Goal: Task Accomplishment & Management: Use online tool/utility

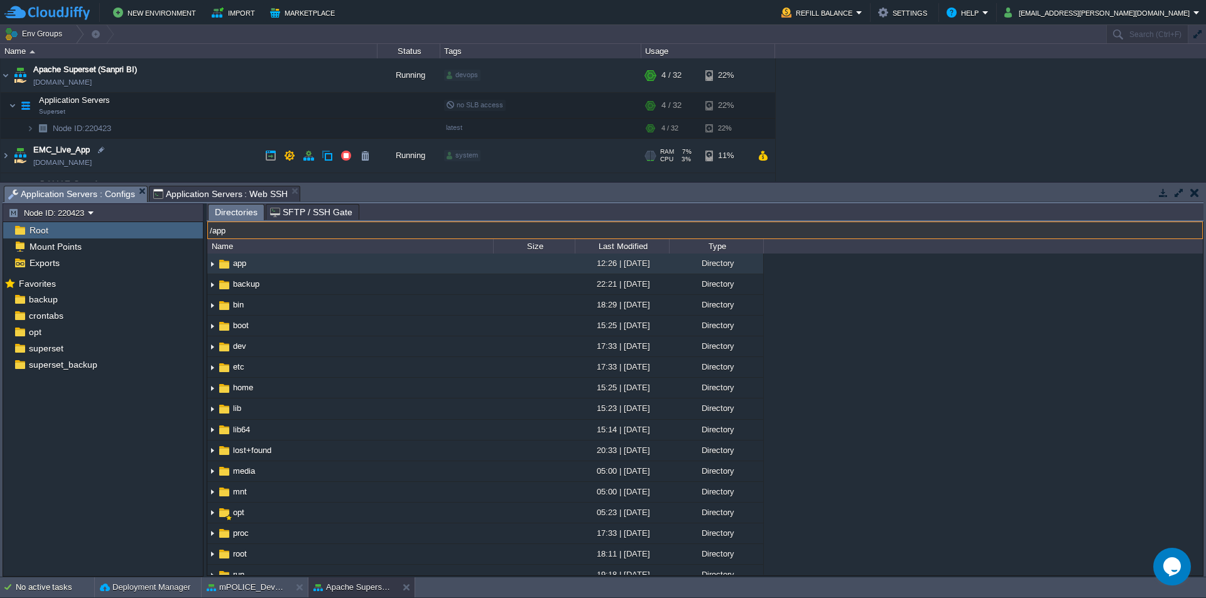
scroll to position [295, 0]
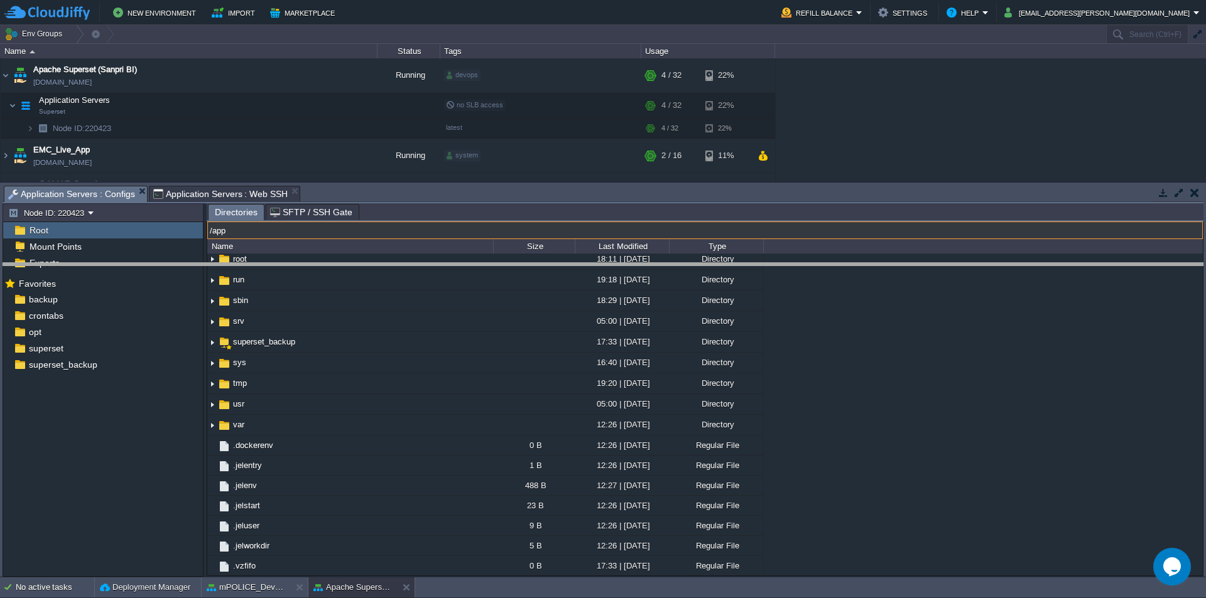
drag, startPoint x: 397, startPoint y: 202, endPoint x: 415, endPoint y: 330, distance: 129.4
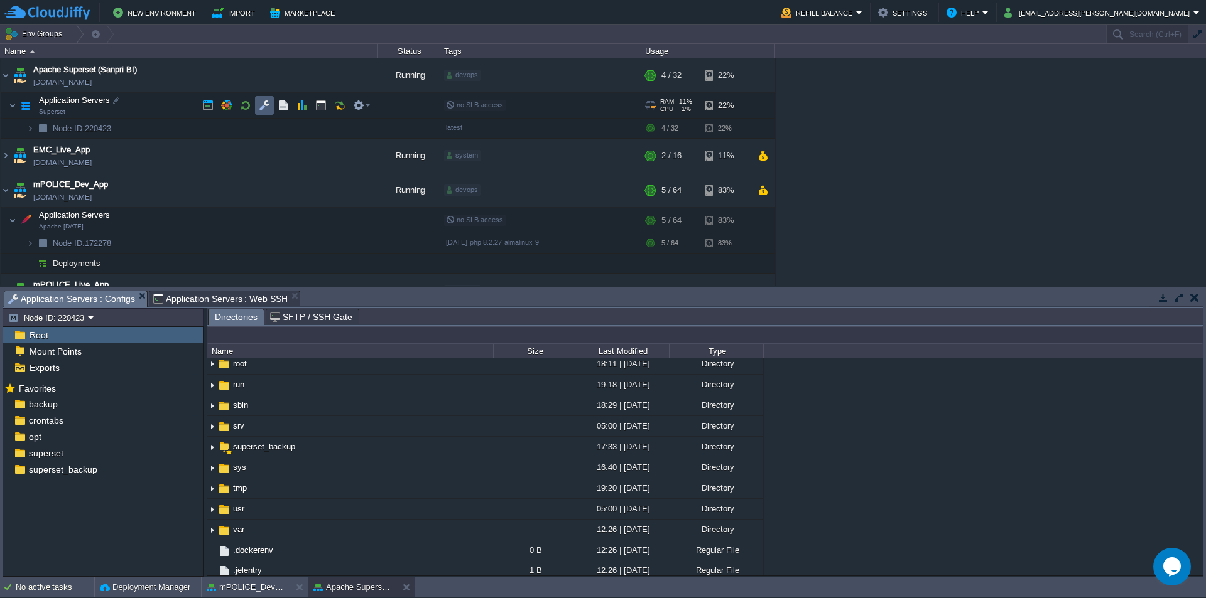
click at [263, 112] on td at bounding box center [264, 105] width 19 height 19
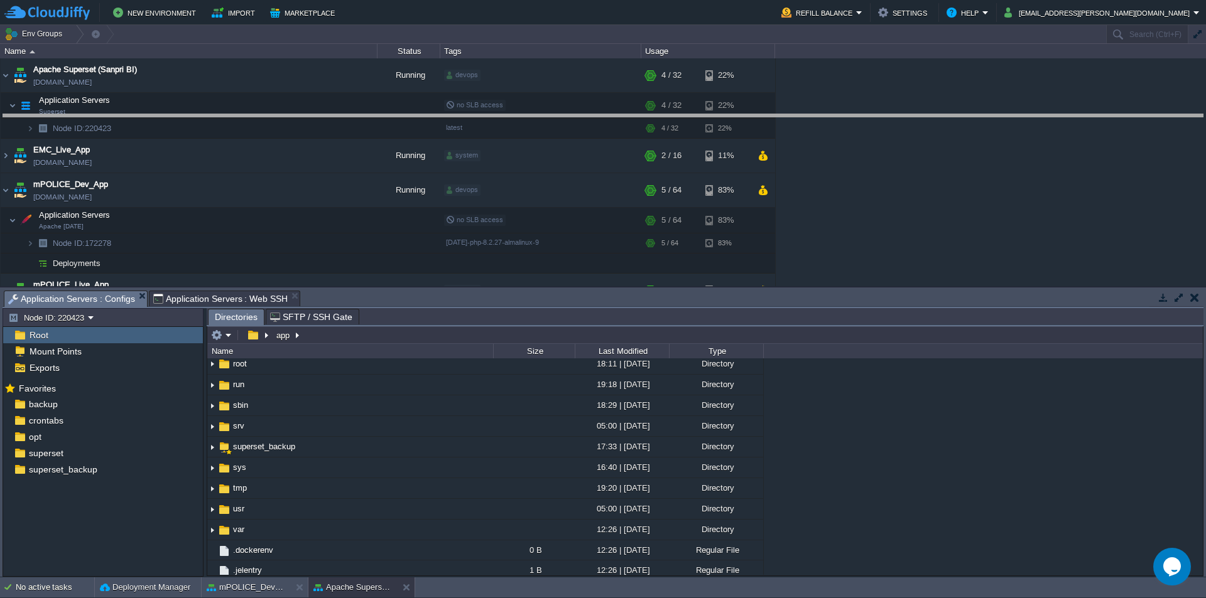
drag, startPoint x: 448, startPoint y: 308, endPoint x: 462, endPoint y: 131, distance: 177.0
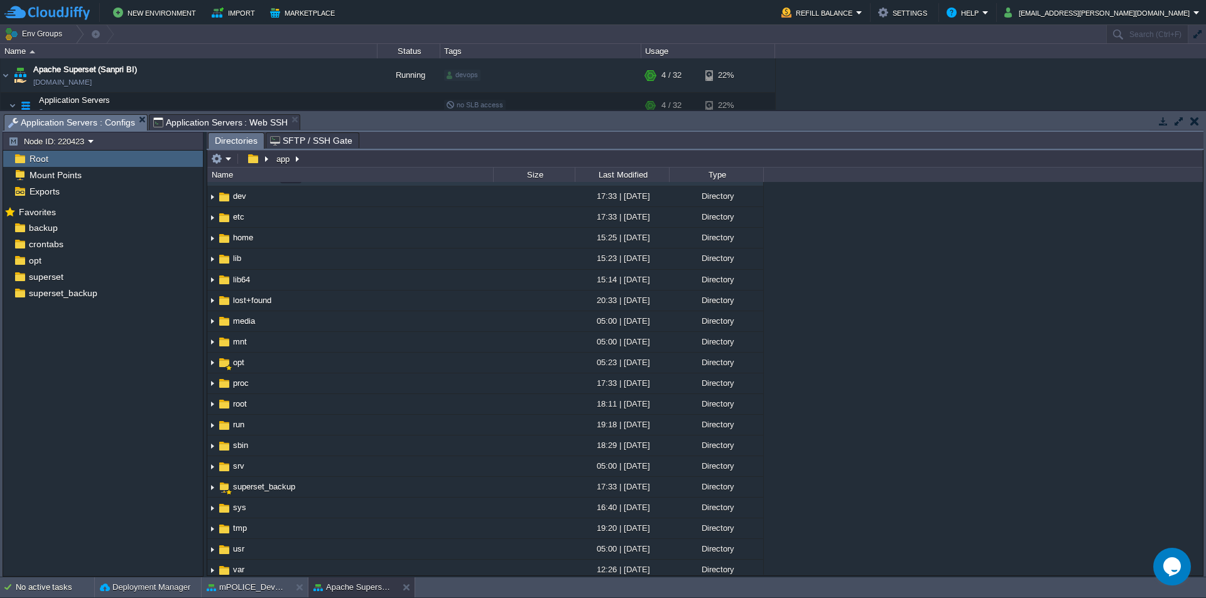
scroll to position [0, 0]
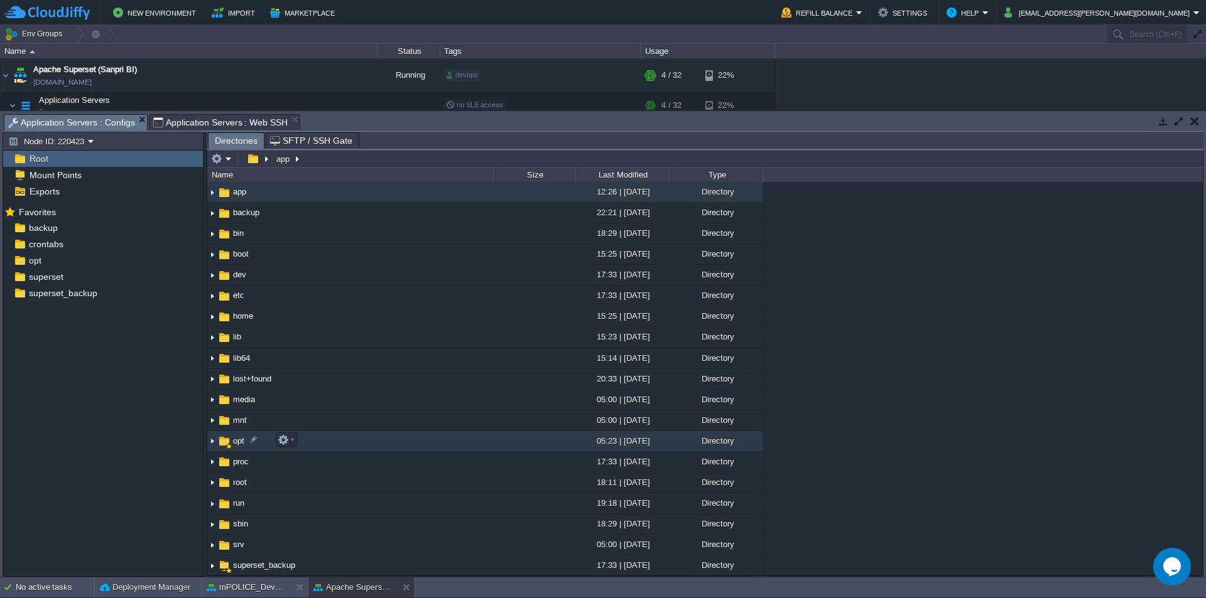
click at [243, 440] on span "opt" at bounding box center [238, 441] width 15 height 11
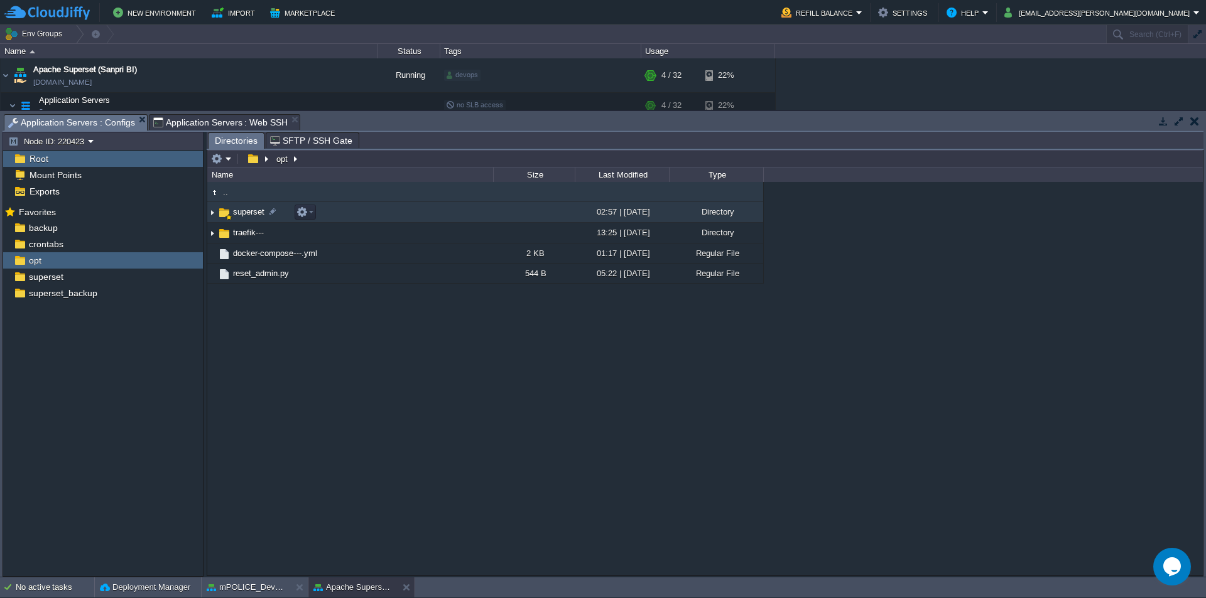
click at [246, 212] on span "superset" at bounding box center [248, 212] width 35 height 11
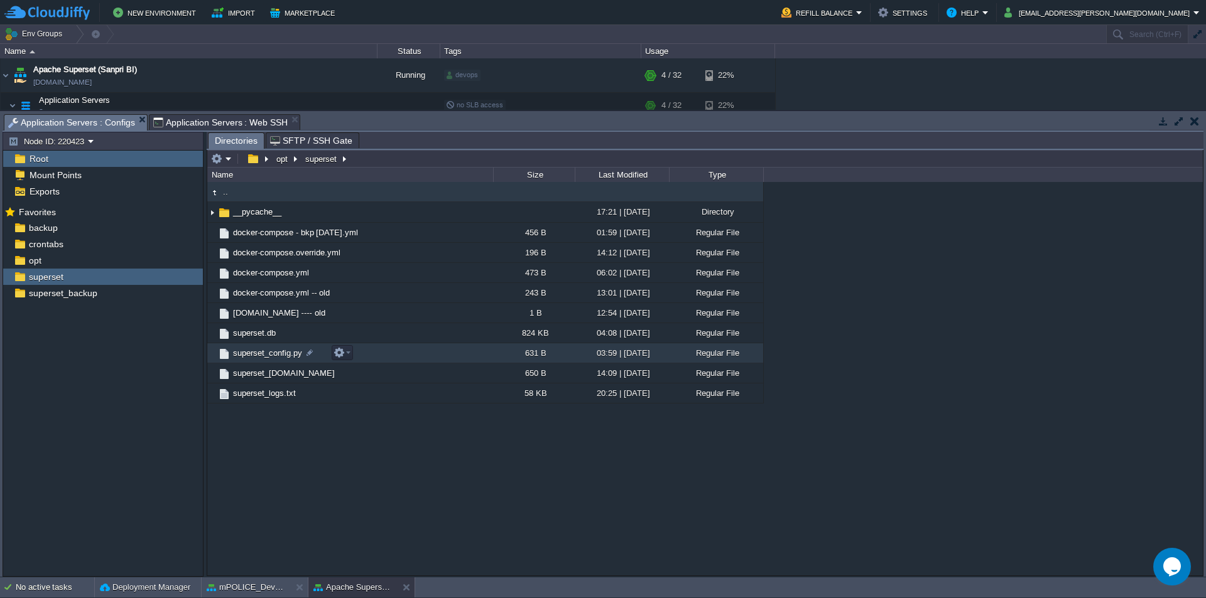
click at [282, 357] on span "superset_config.py" at bounding box center [267, 353] width 73 height 11
click at [348, 355] on em at bounding box center [341, 352] width 17 height 11
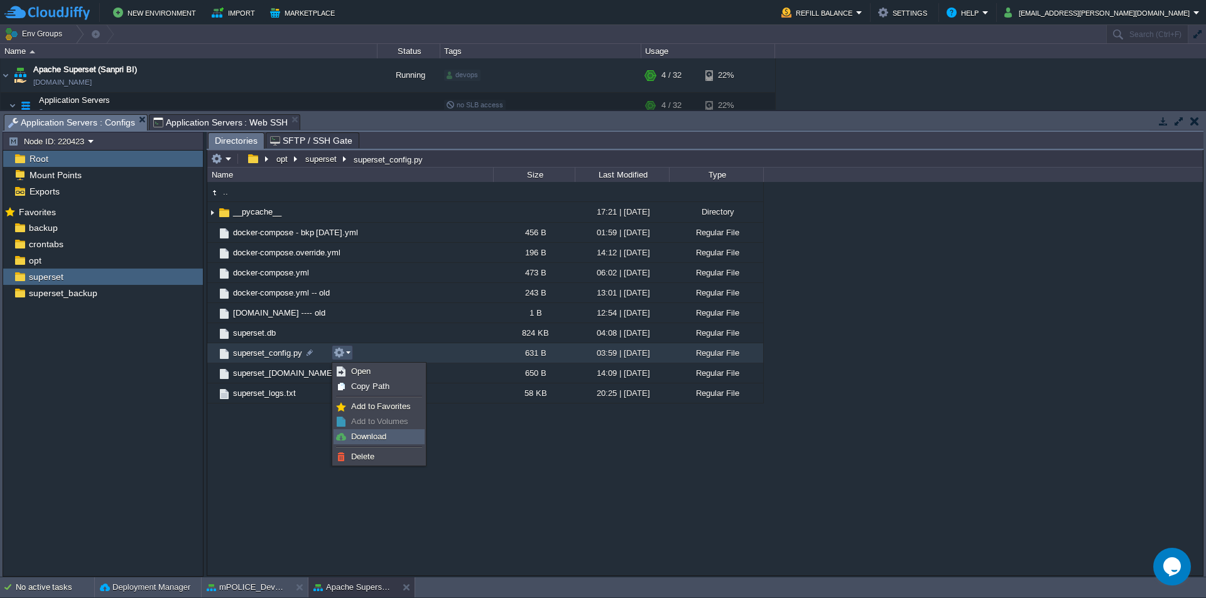
click at [371, 437] on span "Download" at bounding box center [368, 436] width 35 height 9
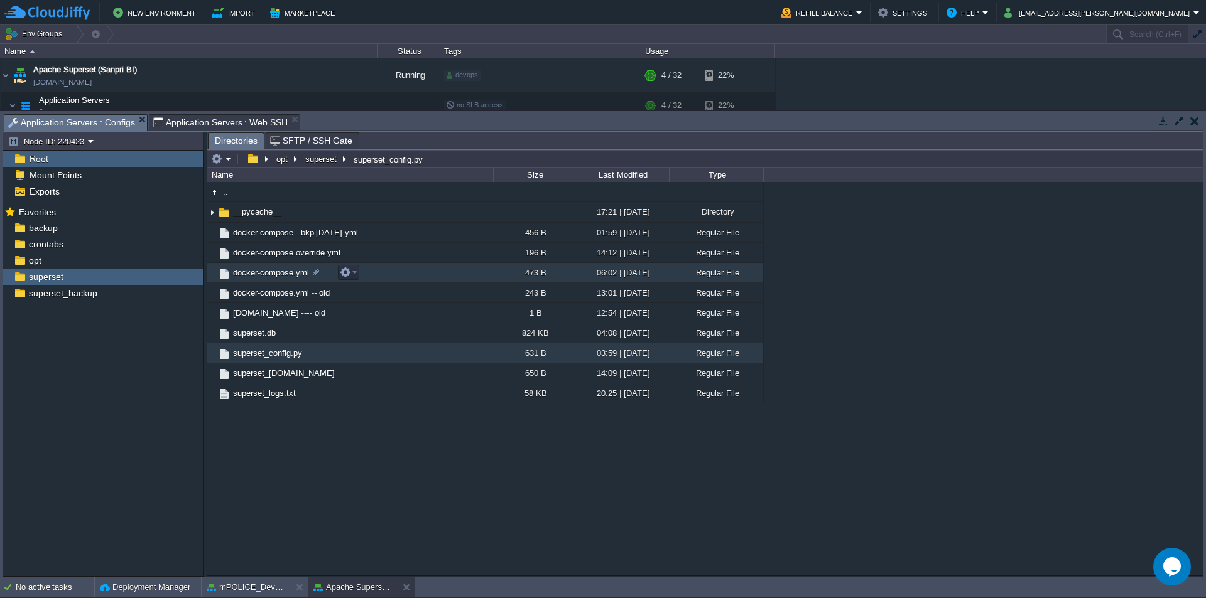
click at [286, 273] on span "docker-compose.yml" at bounding box center [271, 272] width 80 height 11
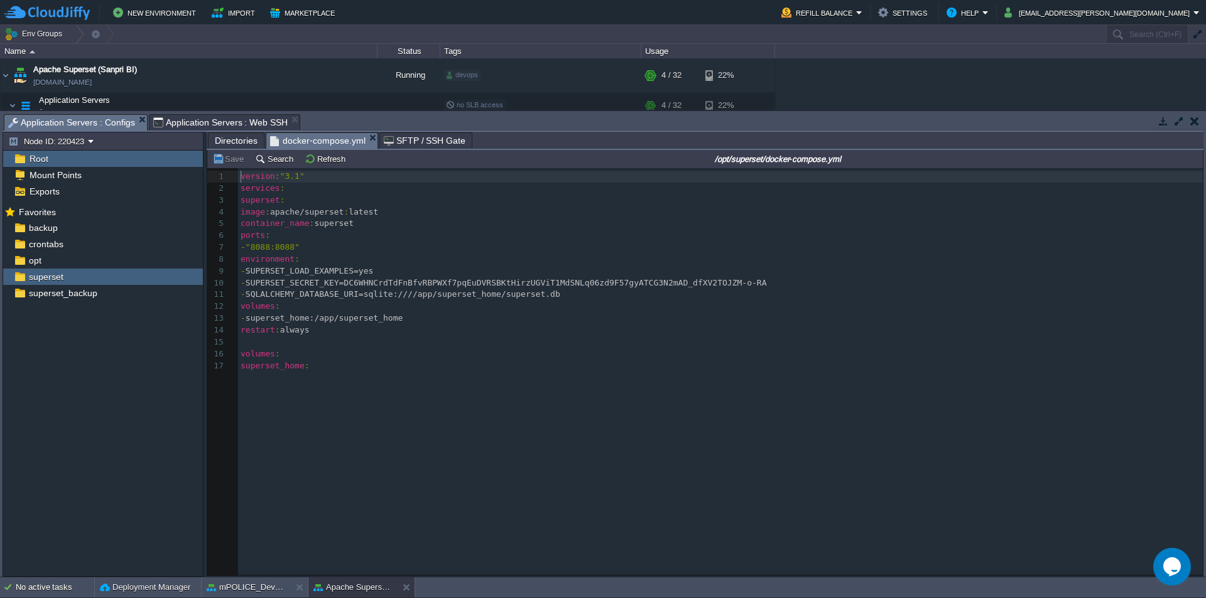
scroll to position [4, 0]
type textarea "DC6WHNCrdTdFnBfvRBPWXf7pqEuDVRSBKtHirzUGViT1MdSNLq06zd9F57gyATCG3N2mAD_dfXV2TOJ…"
drag, startPoint x: 367, startPoint y: 284, endPoint x: 755, endPoint y: 279, distance: 388.1
type textarea "SUPERSET_SECRET_KE"
drag, startPoint x: 278, startPoint y: 283, endPoint x: 338, endPoint y: 283, distance: 60.3
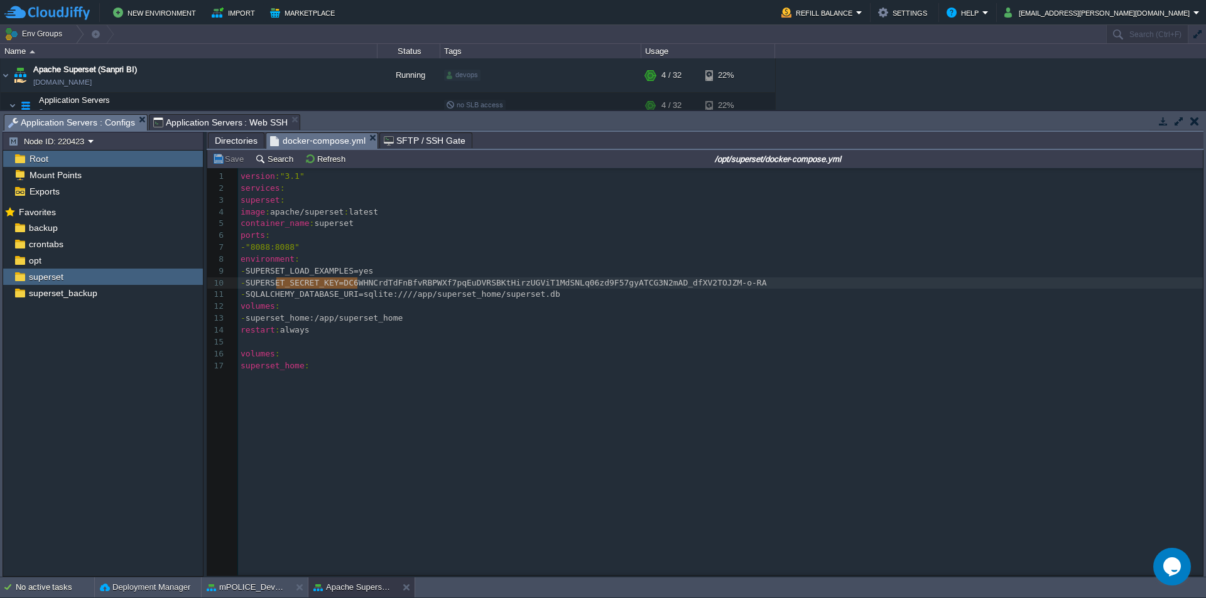
click at [397, 299] on span "SQLALCHEMY_DATABASE_URI=sqlite:////app/superset_home/superset.db" at bounding box center [403, 293] width 315 height 9
click at [346, 344] on pre "​" at bounding box center [722, 343] width 969 height 12
type textarea "version: "3.1" services: superset: image: apache/superset:latest container_name…"
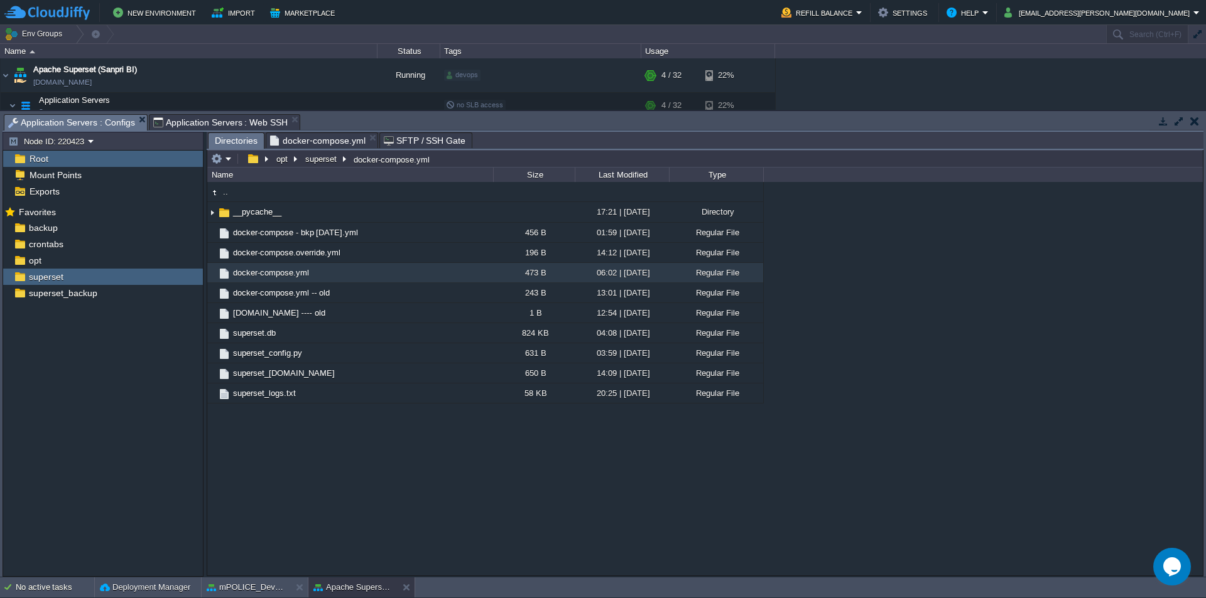
click at [230, 139] on span "Directories" at bounding box center [236, 141] width 43 height 16
click at [269, 357] on span "superset_config.py" at bounding box center [267, 353] width 73 height 11
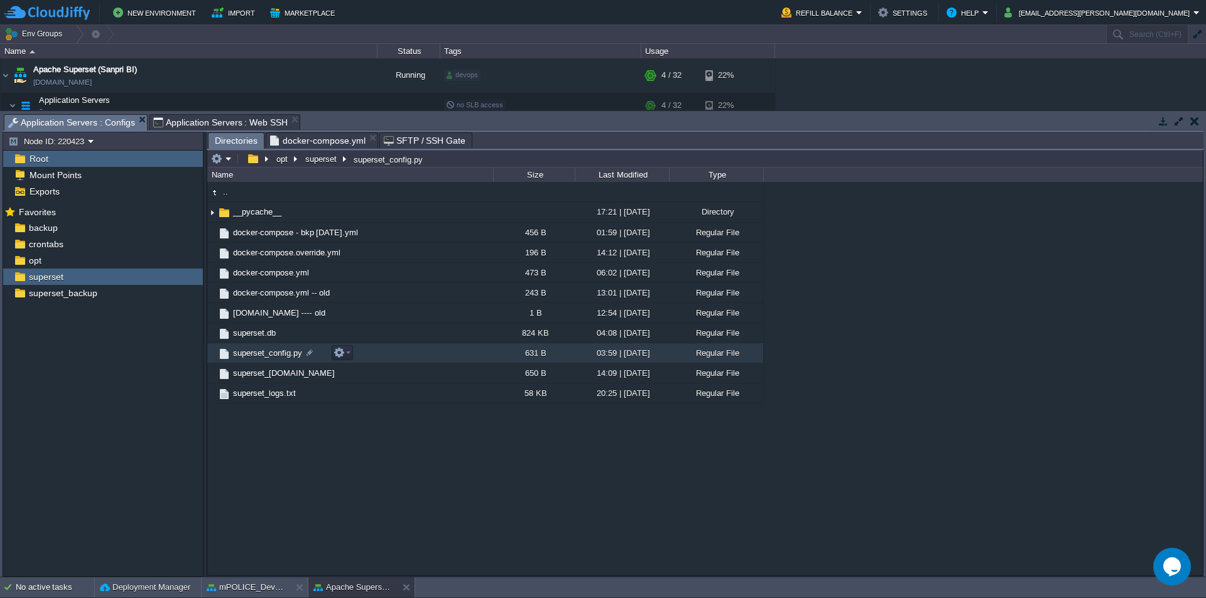
click at [267, 356] on span "superset_config.py" at bounding box center [267, 353] width 73 height 11
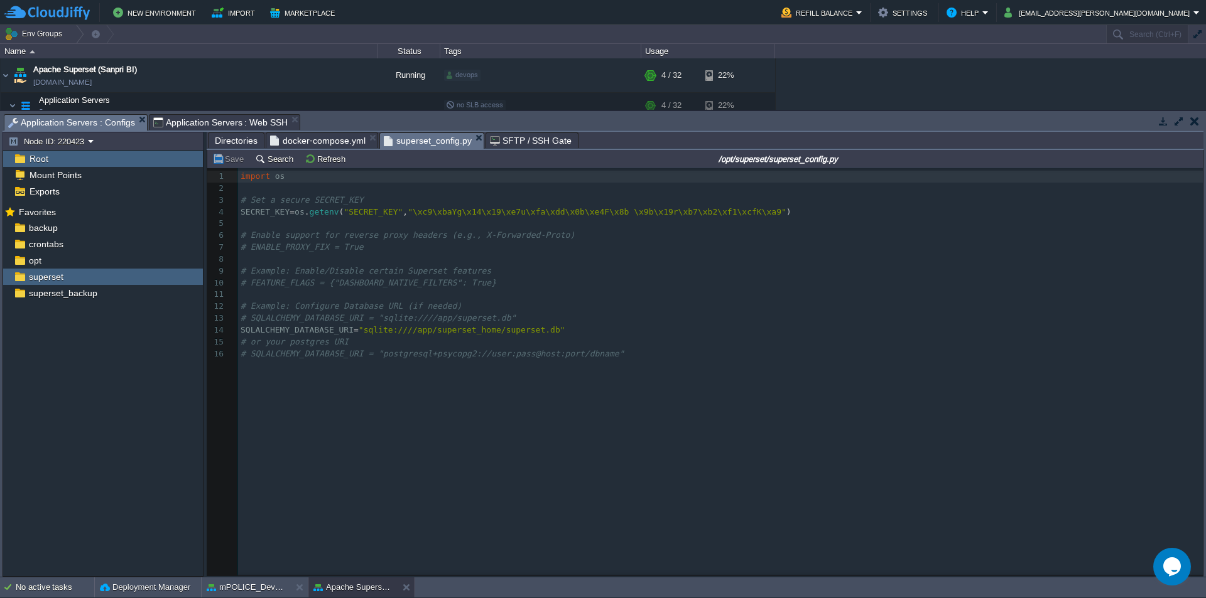
click at [233, 144] on span "Directories" at bounding box center [236, 140] width 43 height 15
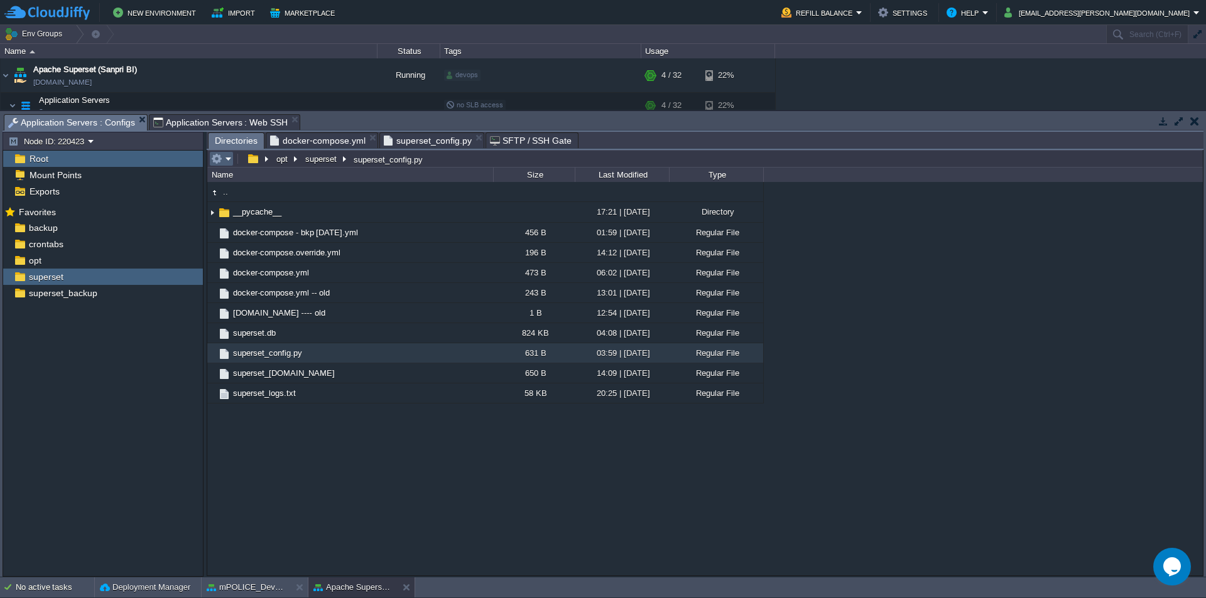
click at [226, 159] on em at bounding box center [221, 158] width 21 height 11
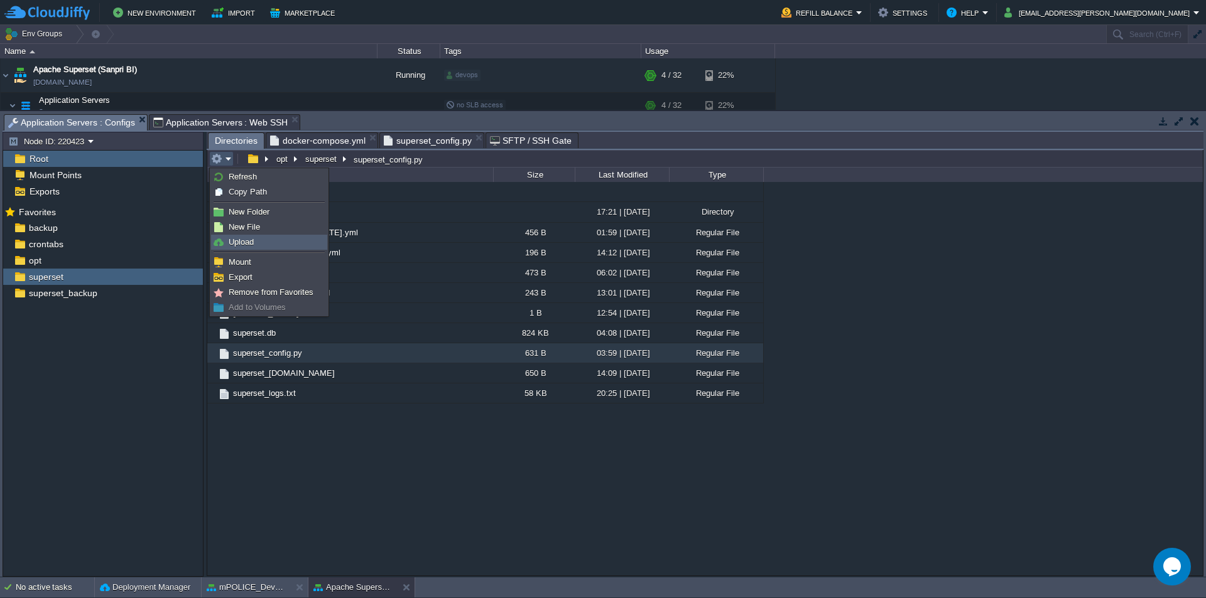
click at [245, 243] on span "Upload" at bounding box center [241, 241] width 25 height 9
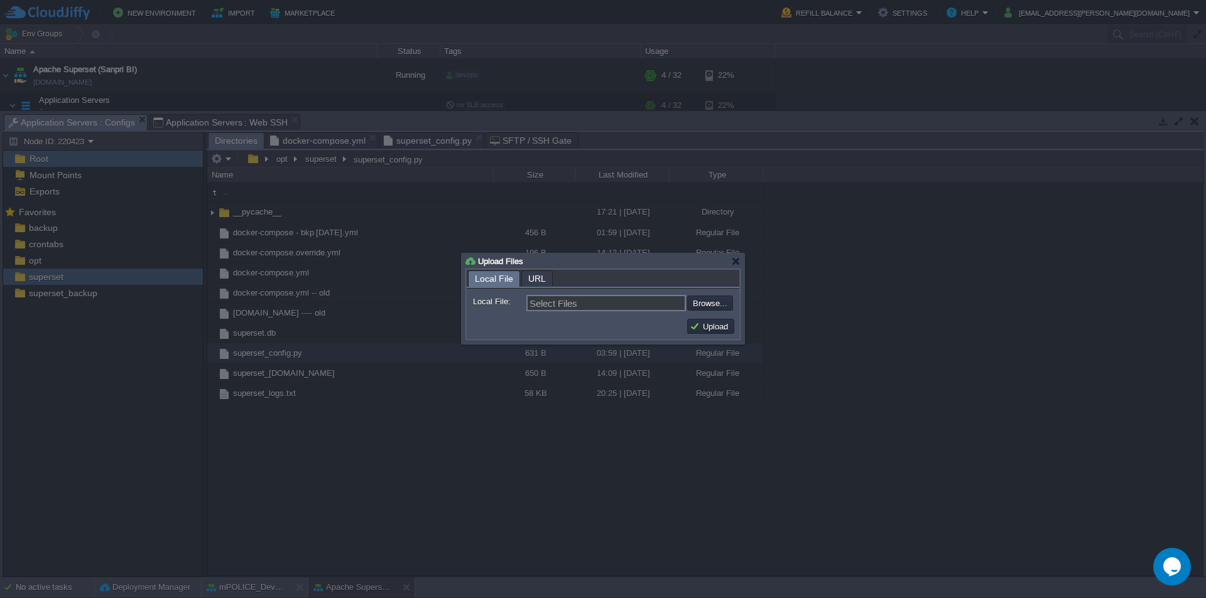
click at [729, 310] on input "file" at bounding box center [653, 303] width 159 height 15
type input "C:\fakepath\superset_config_backup_before_embed_change.py"
type input "superset_config_backup_before_embed_change.py"
click at [711, 331] on button "Upload" at bounding box center [710, 326] width 42 height 11
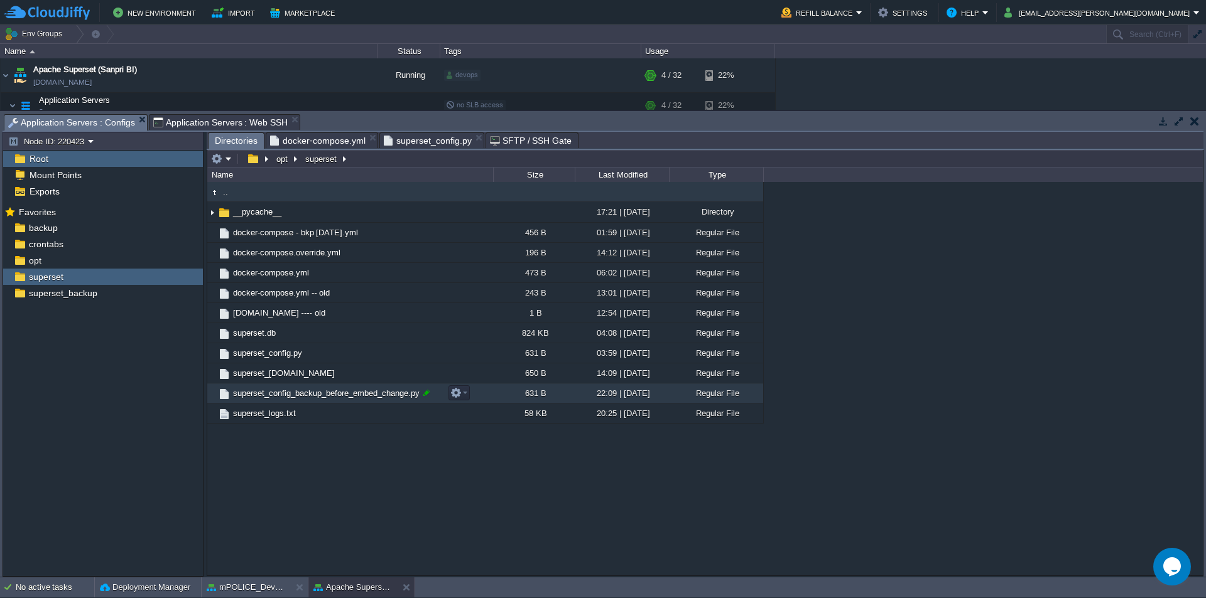
click at [429, 395] on div at bounding box center [426, 392] width 11 height 11
type input "superset_config_backup_before_embed_change.py --- old"
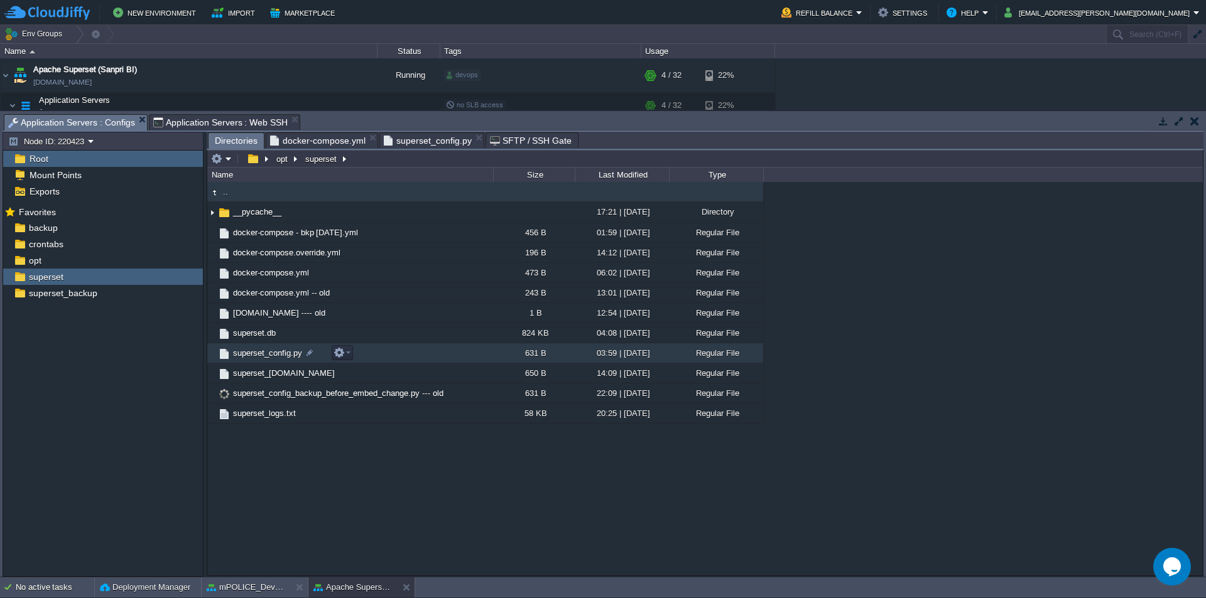
click at [264, 354] on span "superset_config.py" at bounding box center [267, 353] width 73 height 11
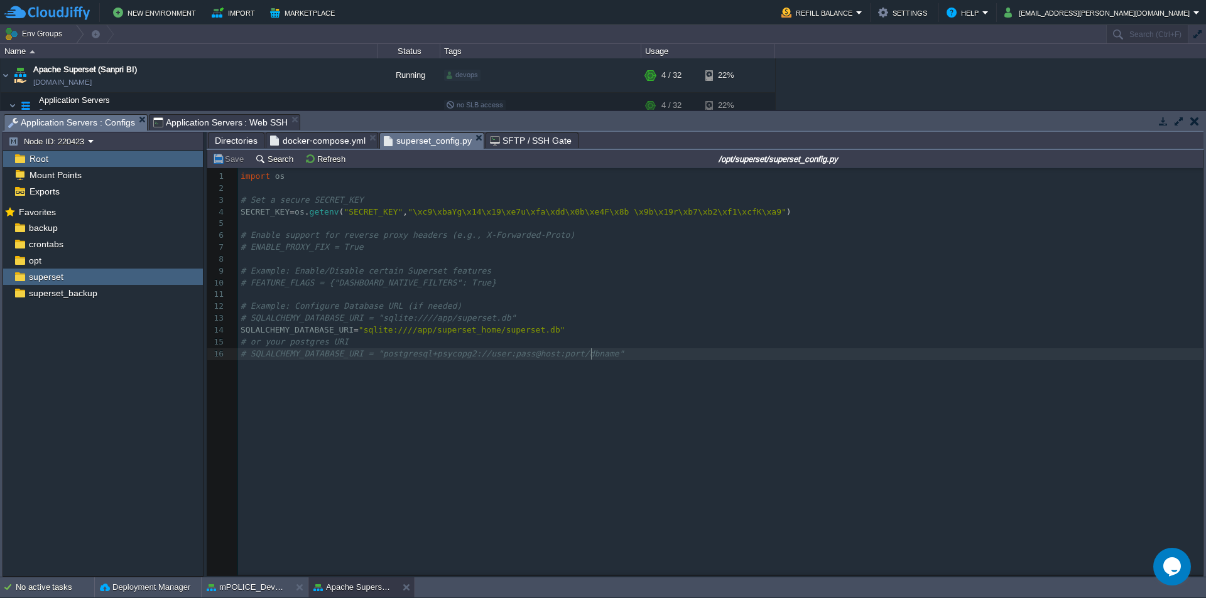
click at [622, 372] on div "16 1 import os 2 ​ 3 # Set a secure SECRET_KEY 4 SECRET_KEY = os . getenv ( "SE…" at bounding box center [714, 381] width 1014 height 426
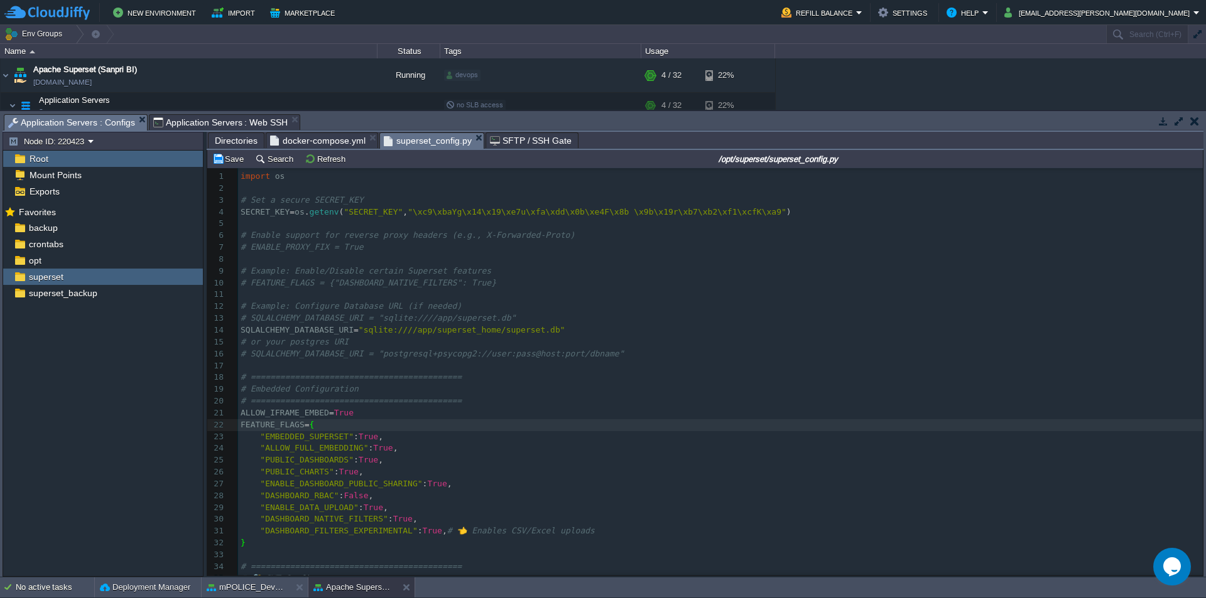
scroll to position [94, 0]
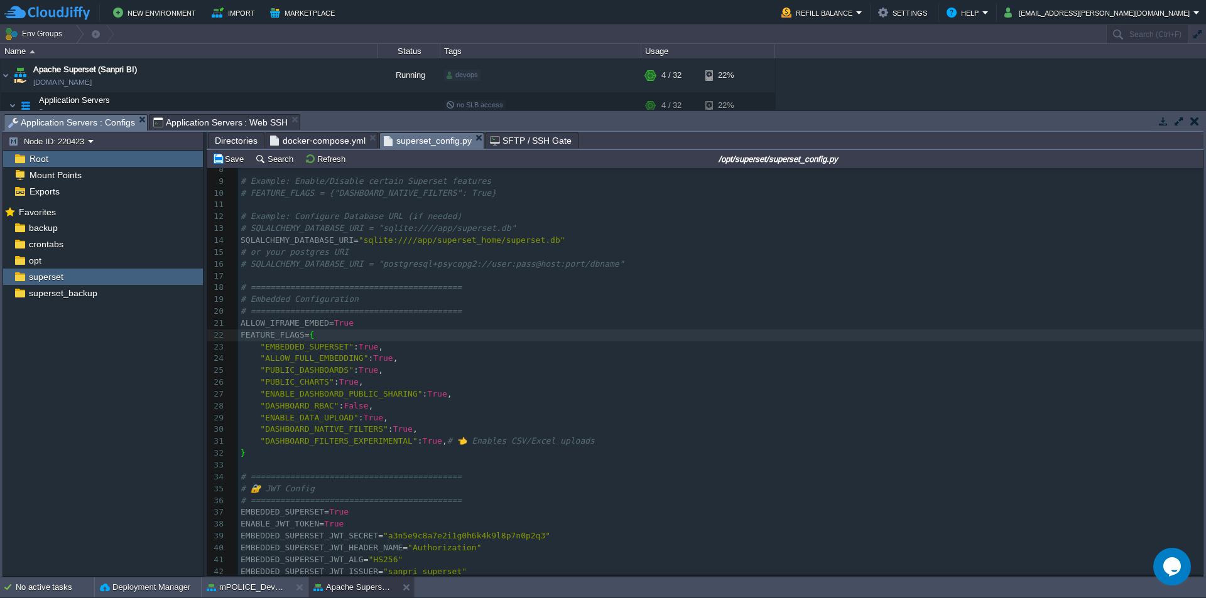
click at [370, 412] on div "xxxxxxxxxx 1 import os 2 ​ 3 # Set a secure SECRET_KEY 4 SECRET_KEY = os . gete…" at bounding box center [720, 329] width 964 height 497
click at [472, 568] on pre "EMBEDDED_SUPERSET_JWT_ISSUER = "sanpri_superset"" at bounding box center [720, 572] width 964 height 12
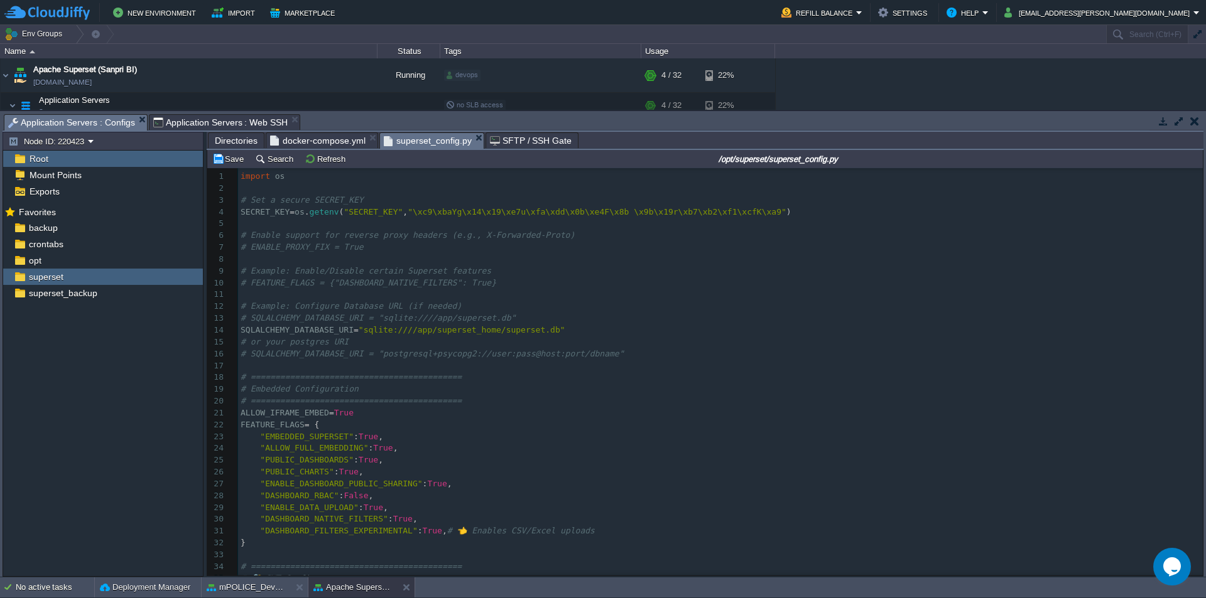
scroll to position [105, 0]
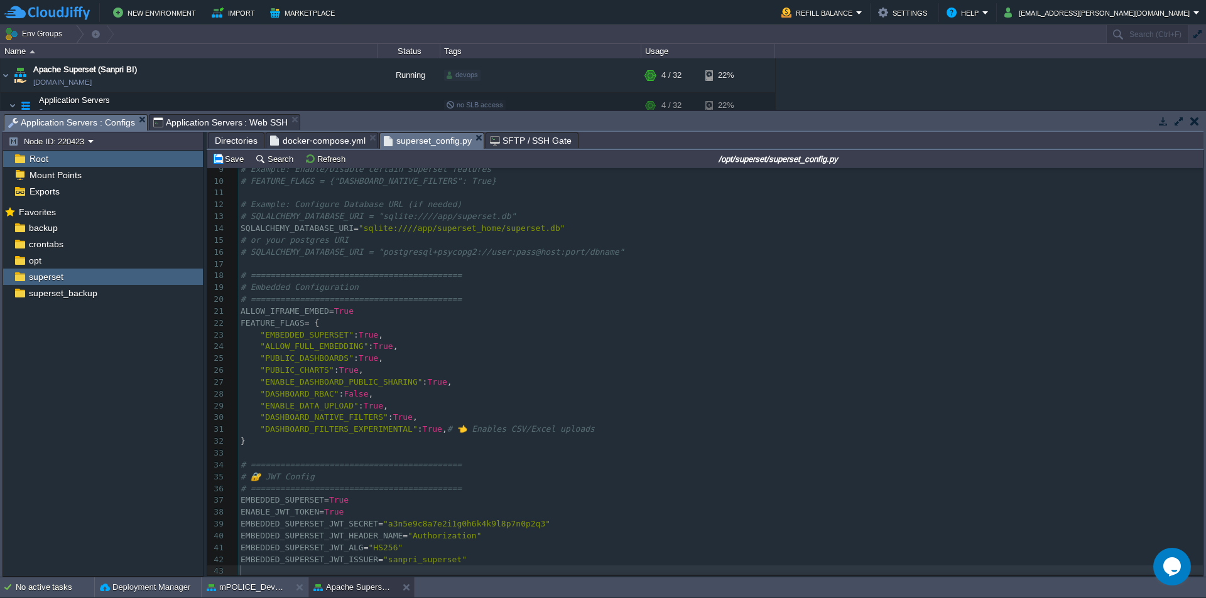
click at [443, 524] on div "xxxxxxxxxx 1 import os 2 ​ 3 # Set a secure SECRET_KEY 4 SECRET_KEY = os . gete…" at bounding box center [720, 323] width 964 height 509
click at [374, 379] on span ""ENABLE_DASHBOARD_PUBLIC_SHARING"" at bounding box center [341, 381] width 162 height 9
type textarea "ENABLE_DASHBOARD_PUBLIC_SHARING"
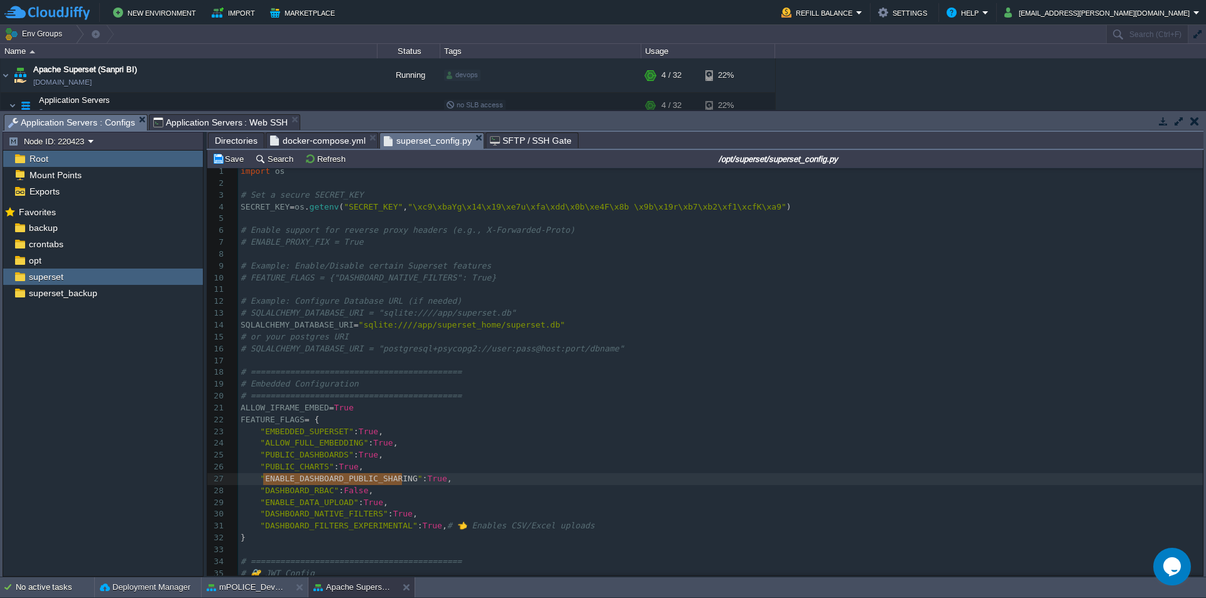
scroll to position [0, 0]
click at [379, 377] on div "x 1 import os 2 ​ 3 # Set a secure SECRET_KEY 4 SECRET_KEY = os . getenv ( "SEC…" at bounding box center [720, 425] width 964 height 509
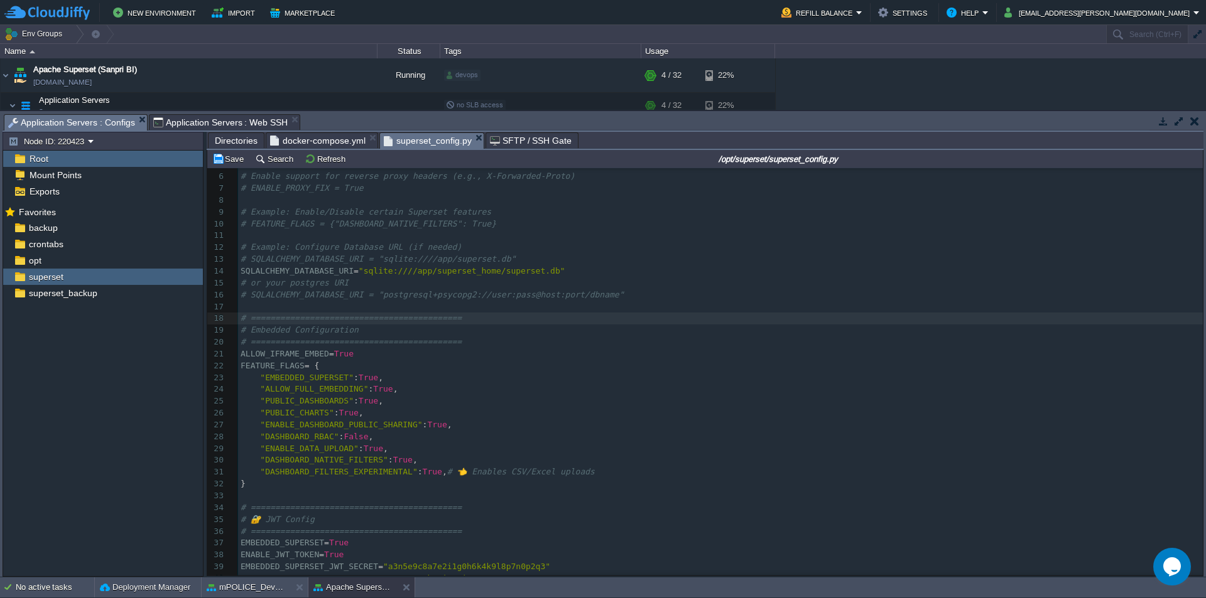
scroll to position [105, 0]
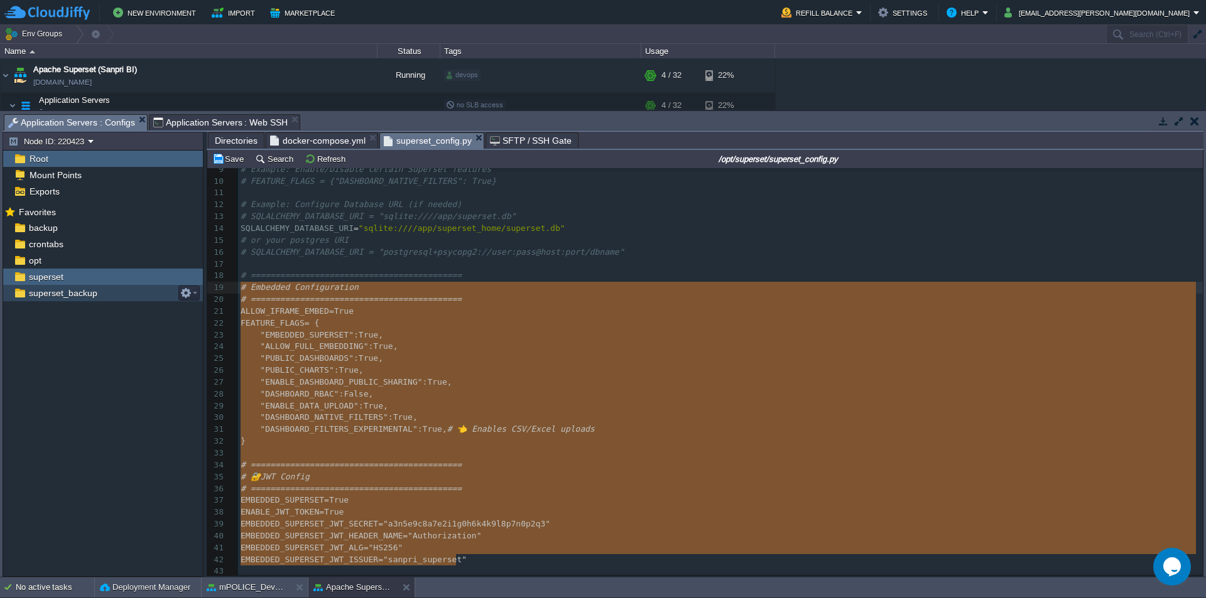
type textarea "# =========================================== # Embedded Configuration # ======…"
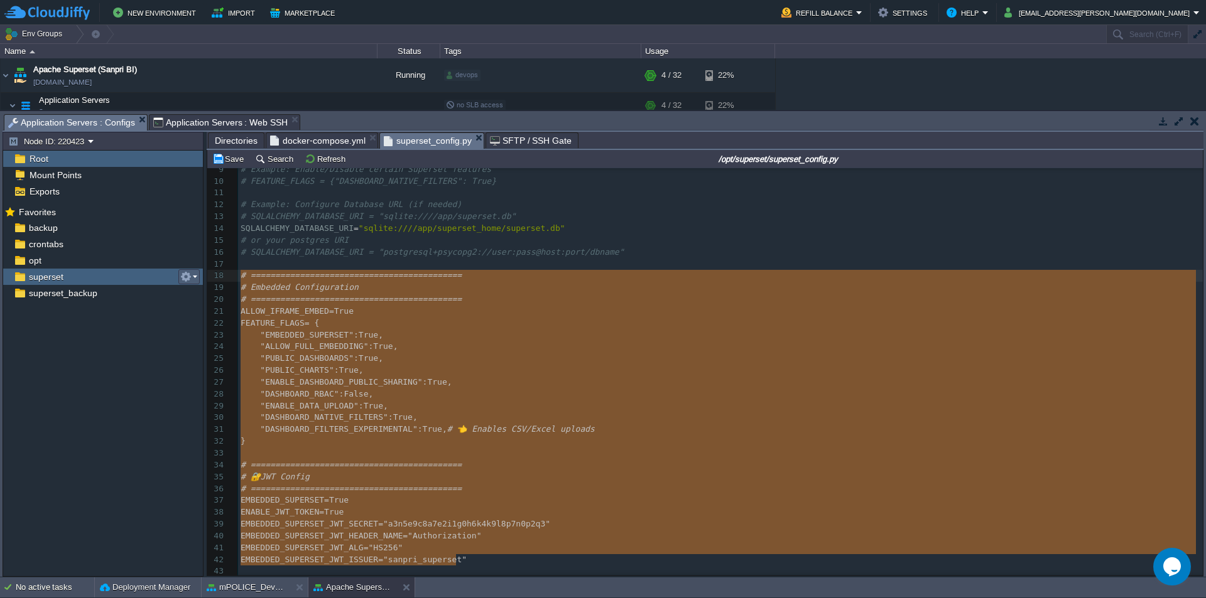
drag, startPoint x: 469, startPoint y: 558, endPoint x: 198, endPoint y: 276, distance: 391.2
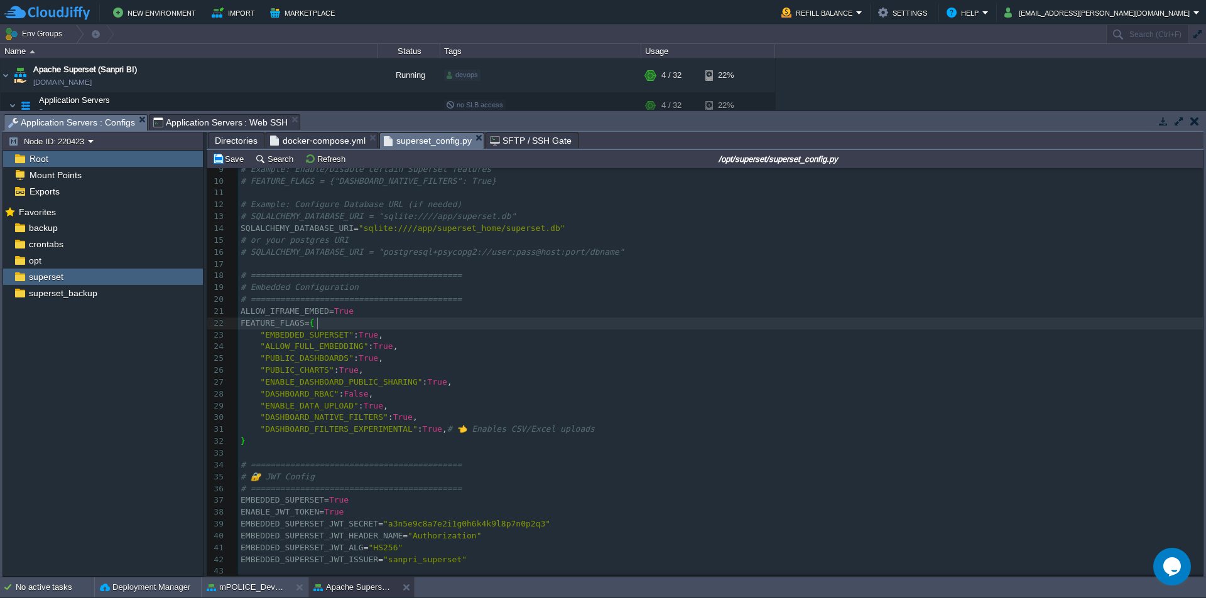
click at [397, 298] on div "x 1 import os 2 ​ 3 # Set a secure SECRET_KEY 4 SECRET_KEY = os . getenv ( "SEC…" at bounding box center [720, 323] width 964 height 509
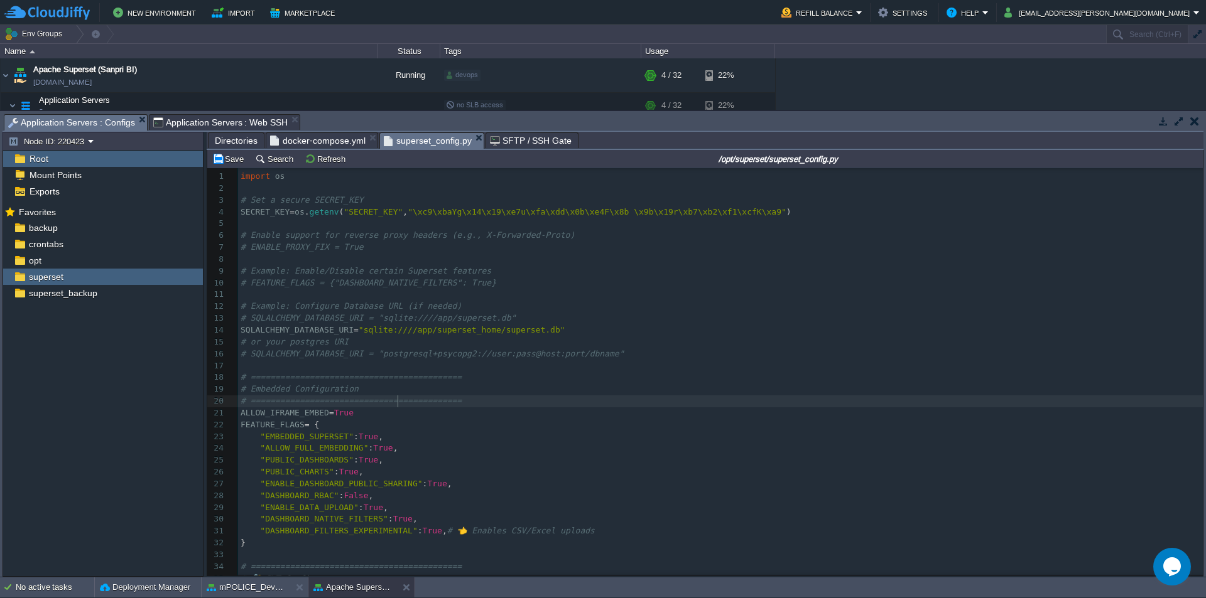
click at [399, 252] on pre "# ENABLE_PROXY_FIX = True" at bounding box center [720, 248] width 964 height 12
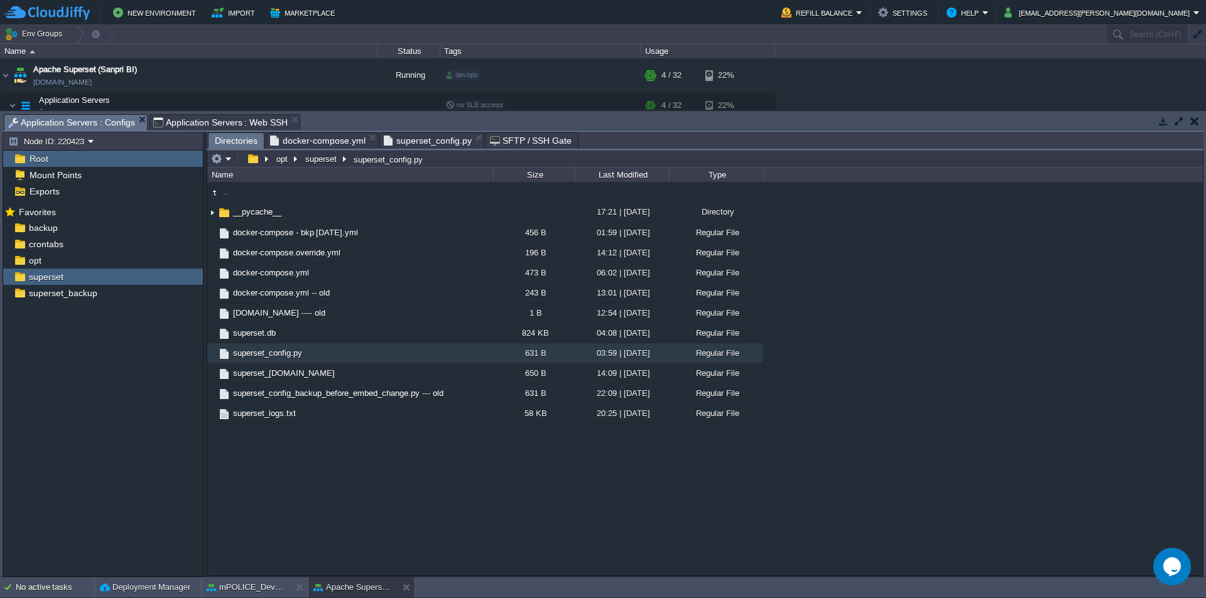
click at [235, 144] on span "Directories" at bounding box center [236, 141] width 43 height 16
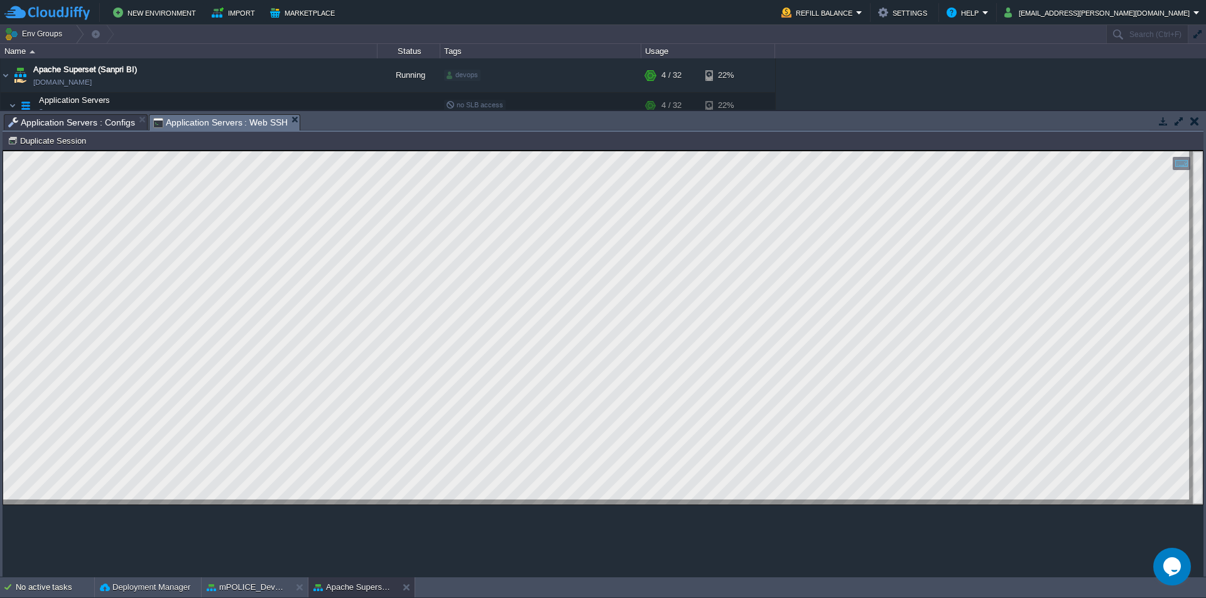
click at [201, 121] on span "Application Servers : Web SSH" at bounding box center [220, 123] width 135 height 16
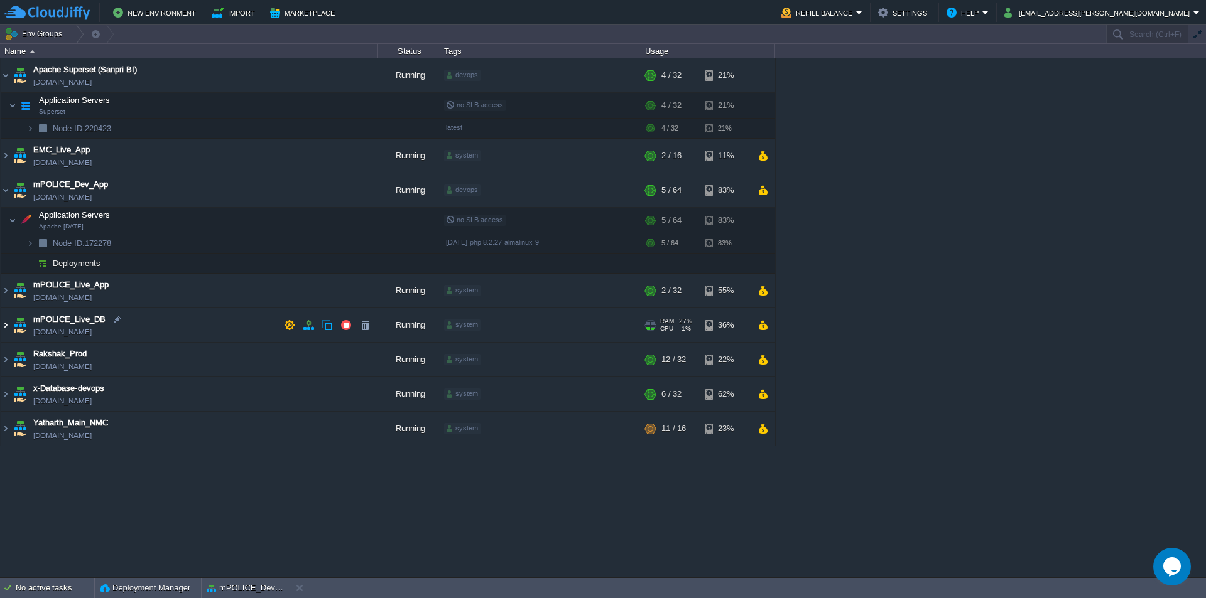
click at [3, 324] on img at bounding box center [6, 325] width 10 height 34
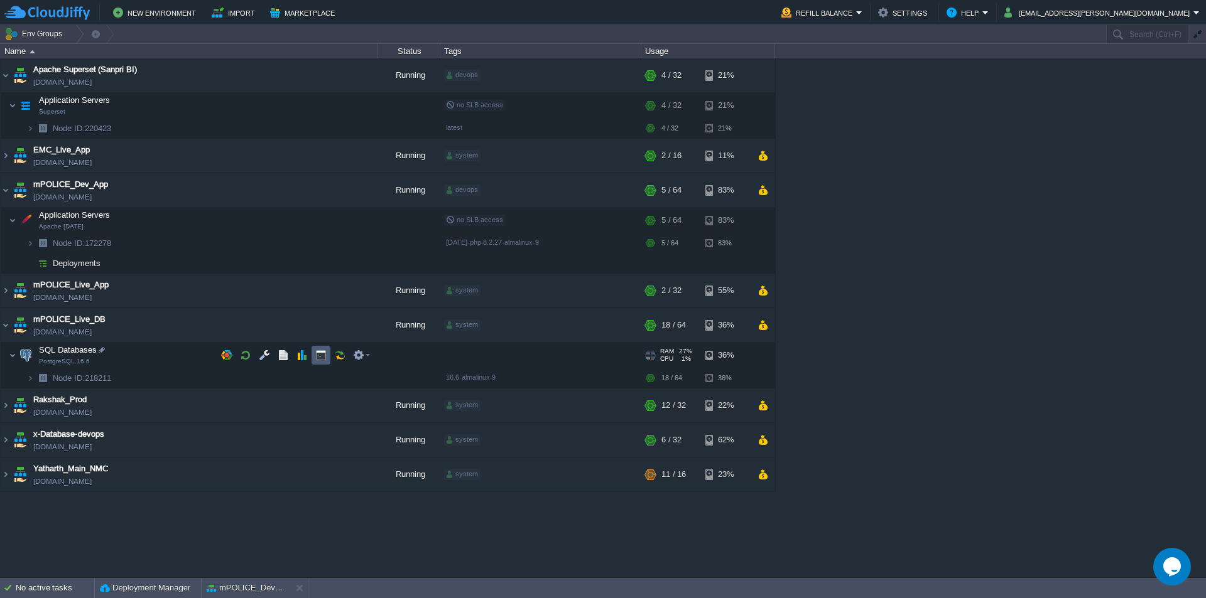
click at [320, 357] on button "button" at bounding box center [320, 355] width 11 height 11
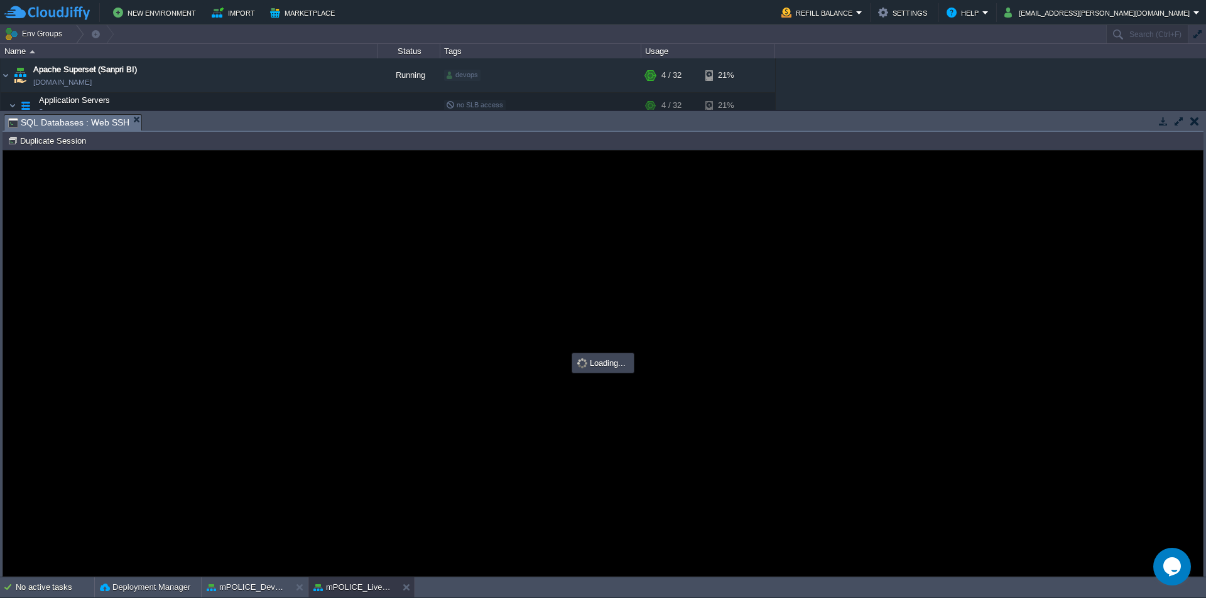
scroll to position [0, 0]
type input "#000000"
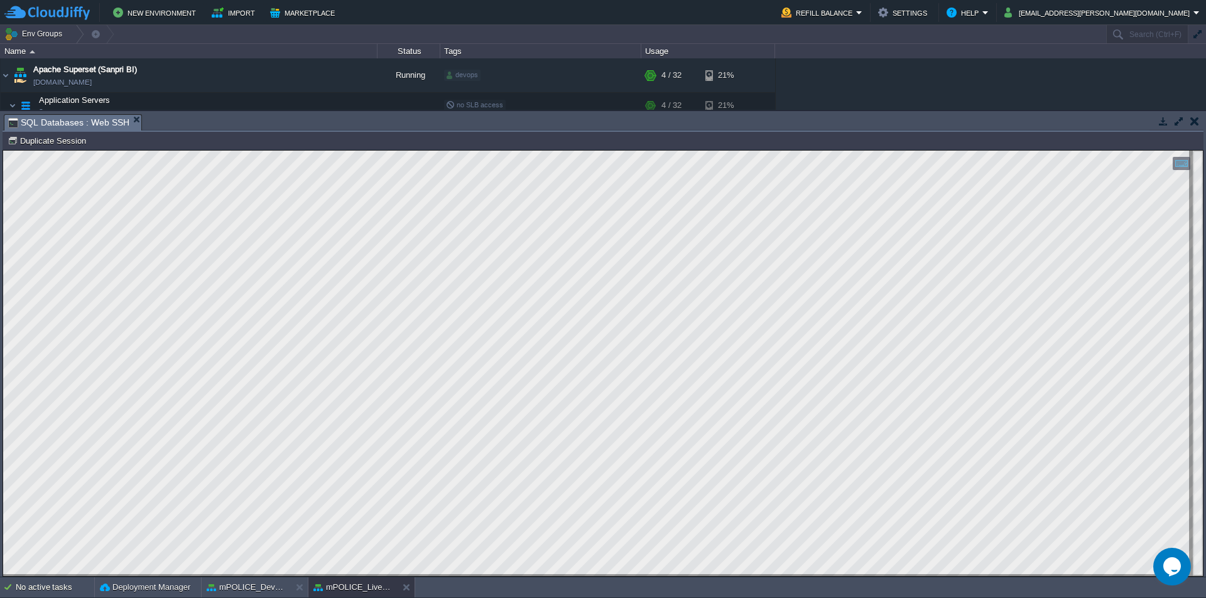
click at [175, 135] on div "Node ID: 218211 Duplicate Session" at bounding box center [603, 141] width 1201 height 18
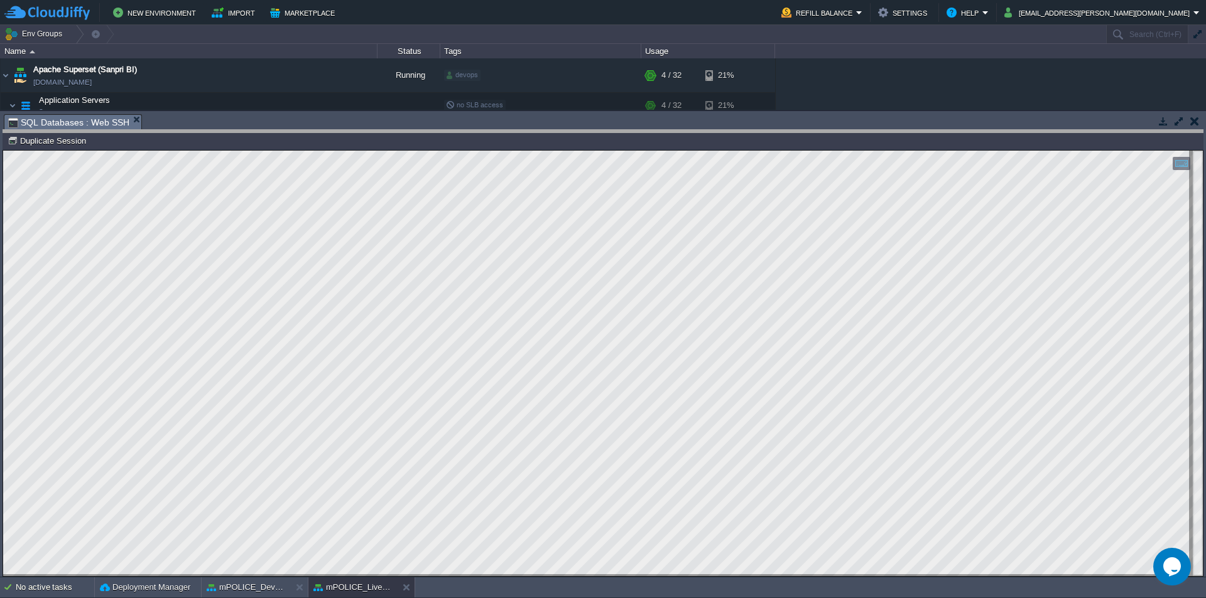
drag, startPoint x: 176, startPoint y: 130, endPoint x: 213, endPoint y: 477, distance: 348.6
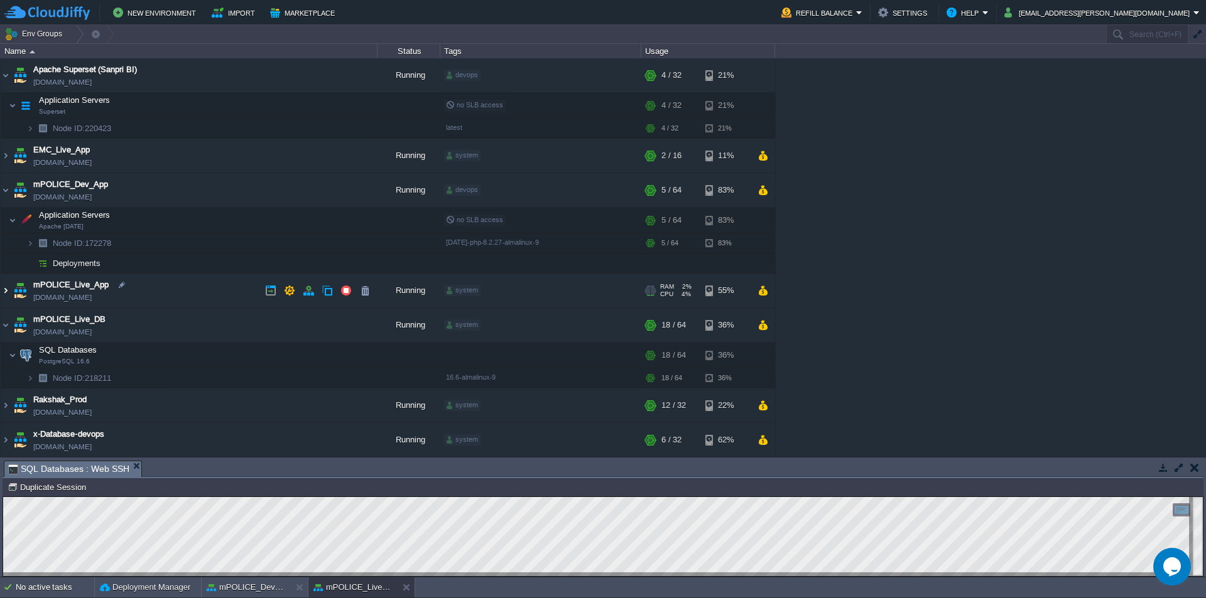
click at [8, 293] on img at bounding box center [6, 291] width 10 height 34
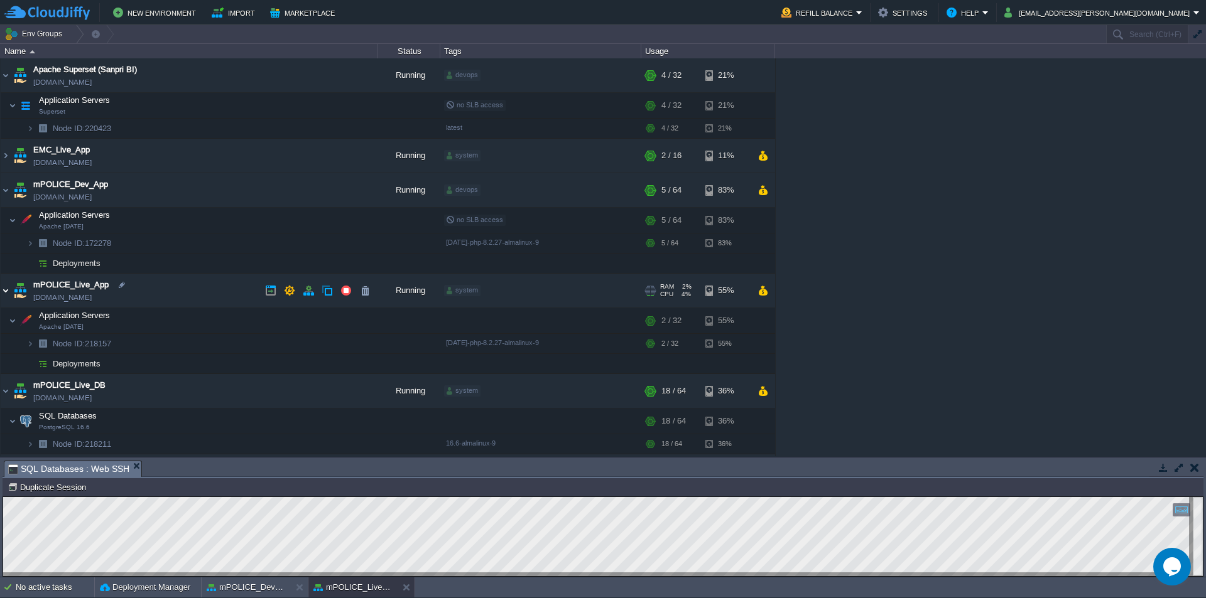
click at [3, 293] on img at bounding box center [6, 291] width 10 height 34
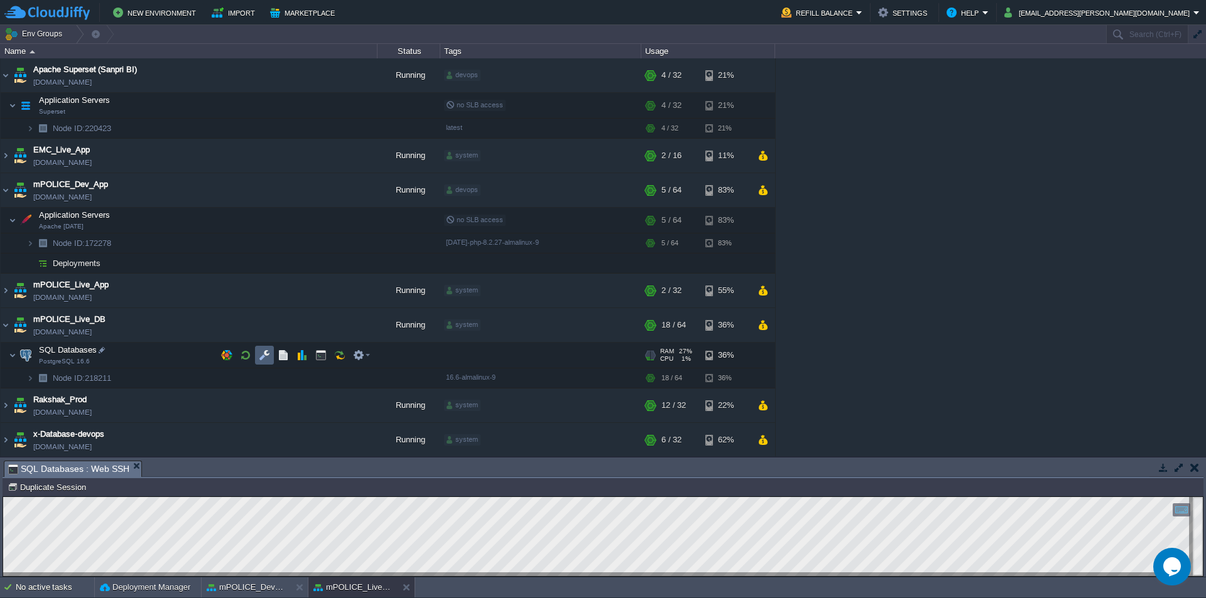
click at [267, 356] on button "button" at bounding box center [264, 355] width 11 height 11
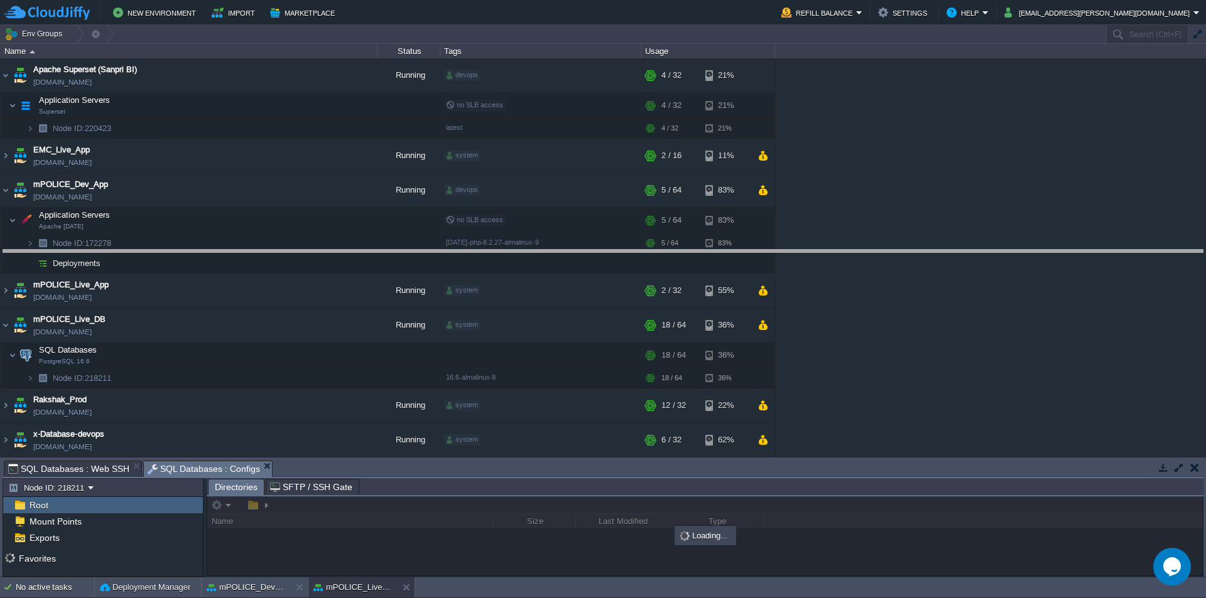
drag, startPoint x: 476, startPoint y: 477, endPoint x: 519, endPoint y: 219, distance: 262.3
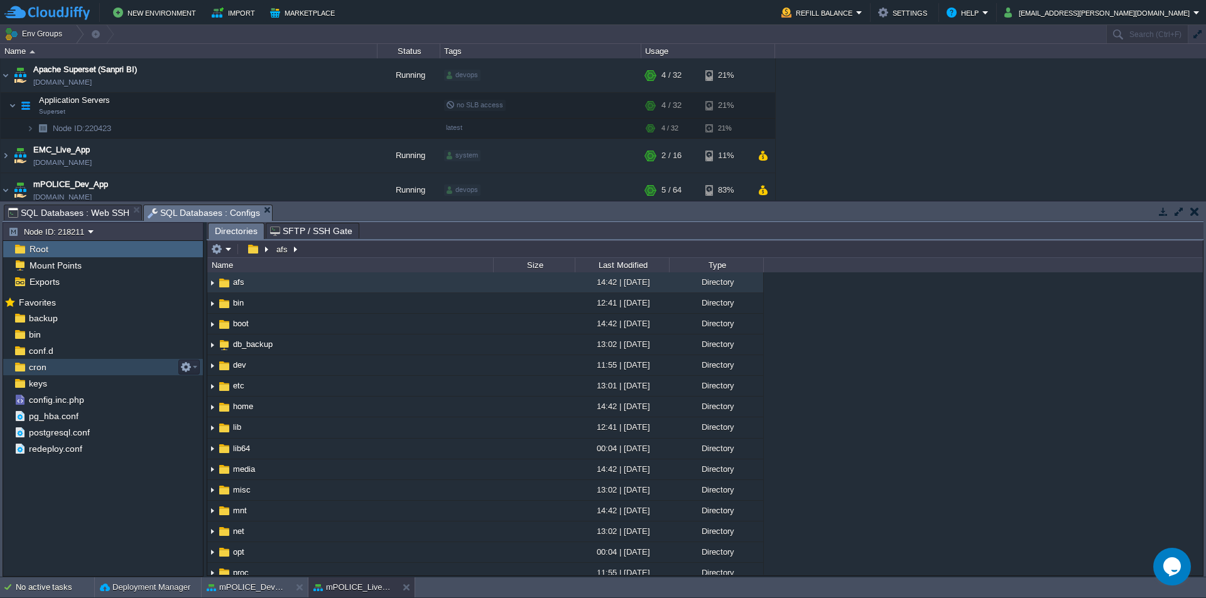
click at [51, 367] on div "cron" at bounding box center [103, 367] width 200 height 16
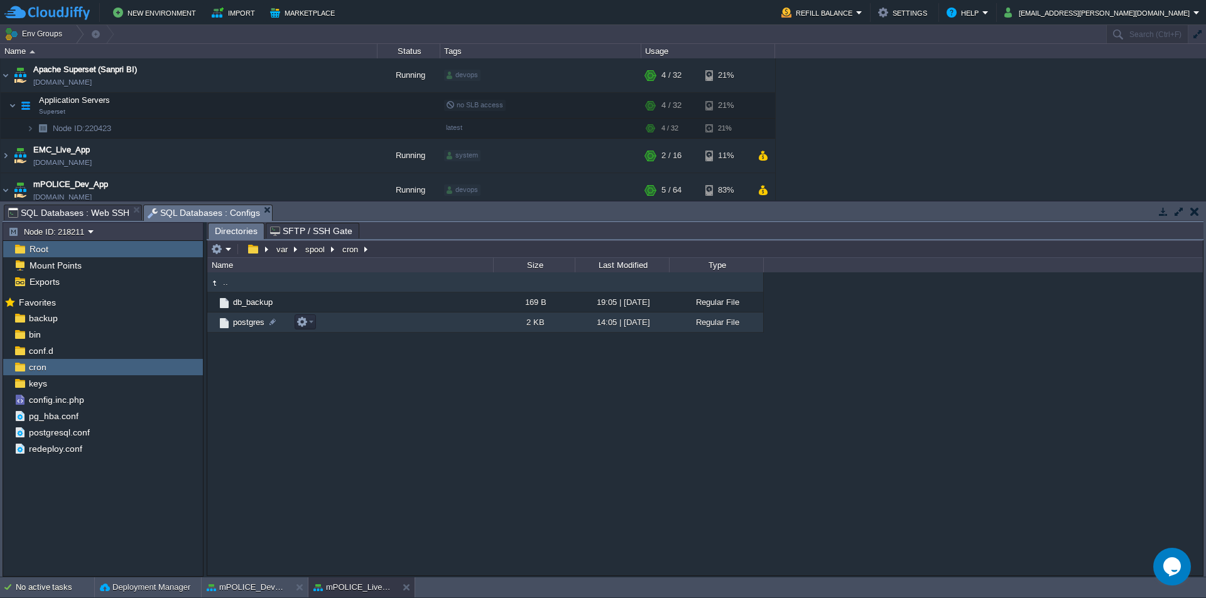
click at [250, 327] on span "postgres" at bounding box center [248, 322] width 35 height 11
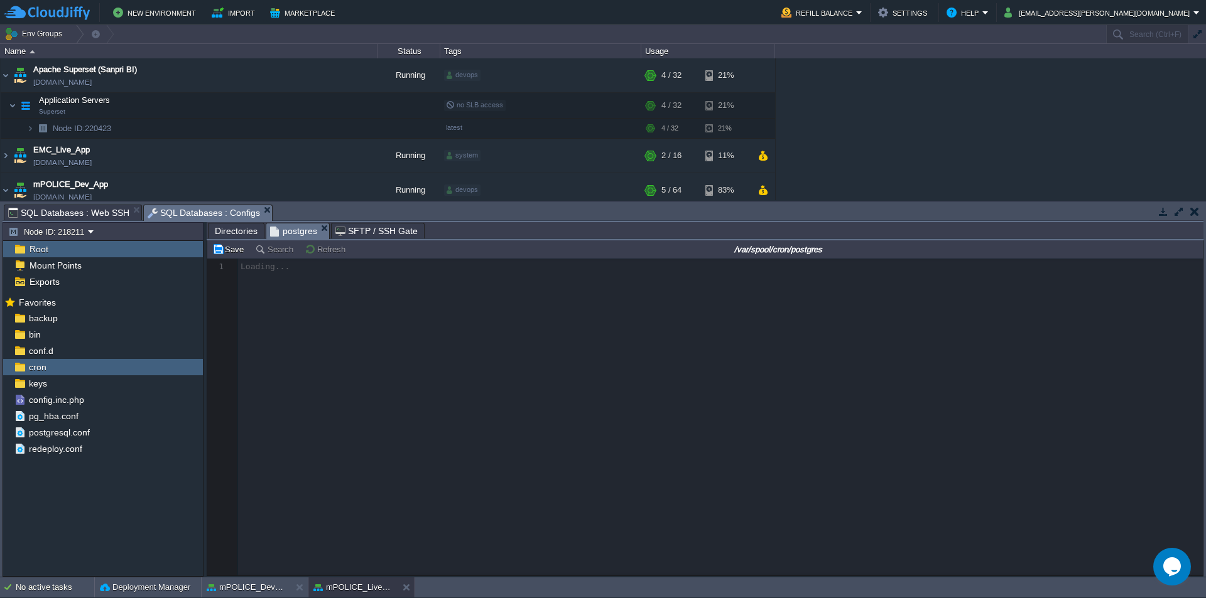
scroll to position [4, 0]
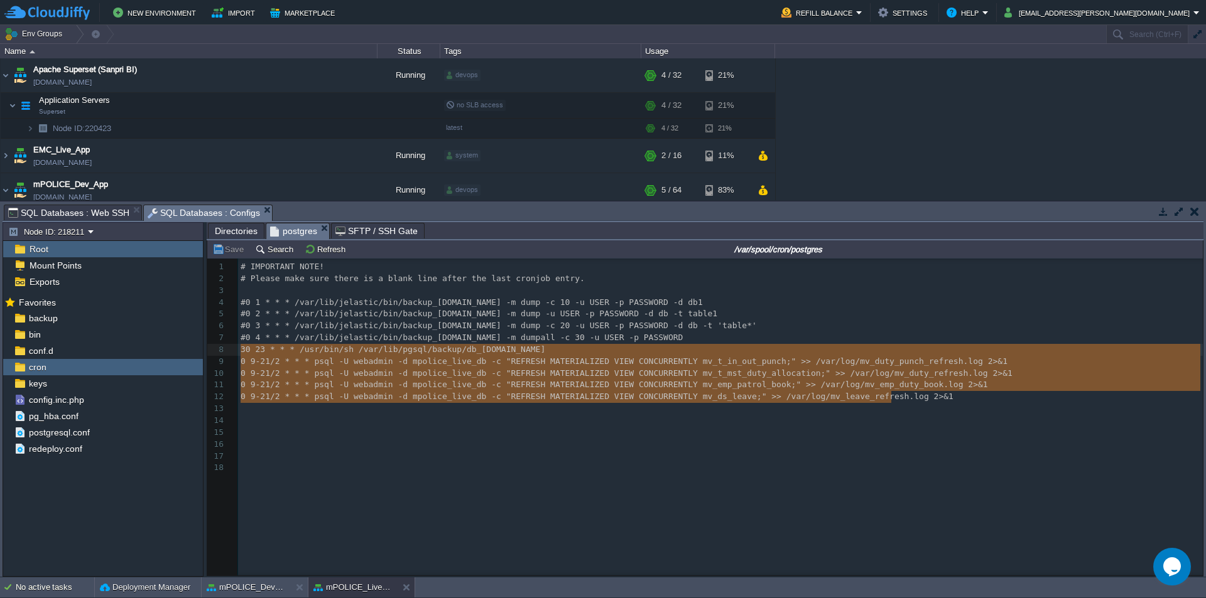
type textarea "0 9-21/2 * * * psql -U webadmin -d mpolice_live_db -c "REFRESH MATERIALIZED VIE…"
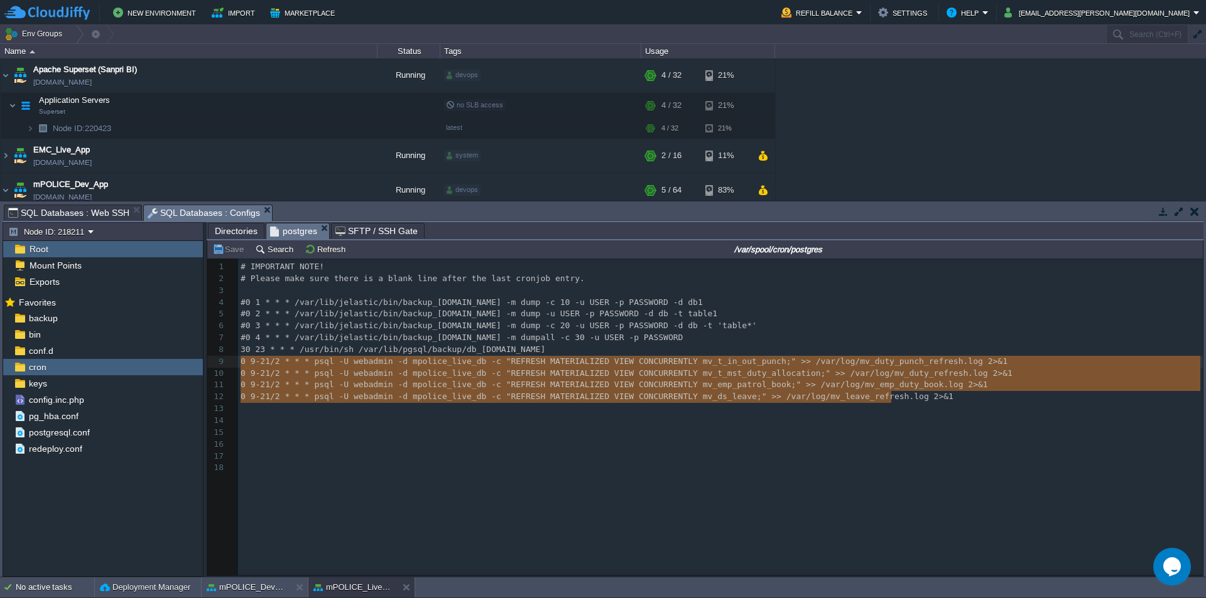
drag, startPoint x: 893, startPoint y: 399, endPoint x: 223, endPoint y: 357, distance: 671.3
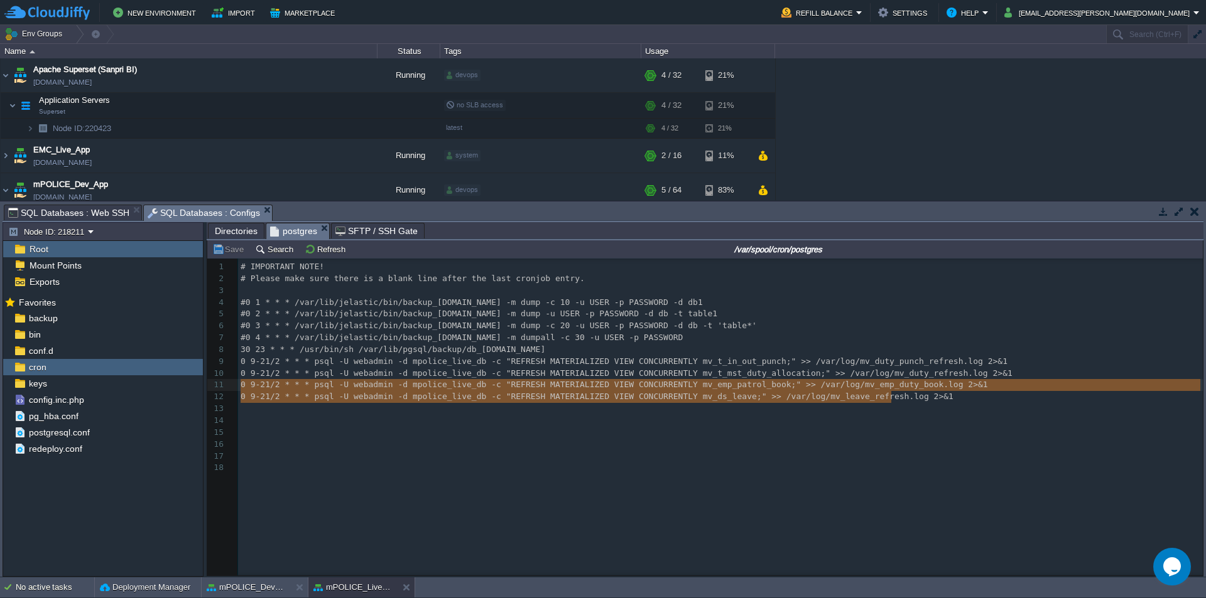
type textarea "0 9-21/2 * * * psql -U webadmin -d mpolice_live_db -c "REFRESH MATERIALIZED VIE…"
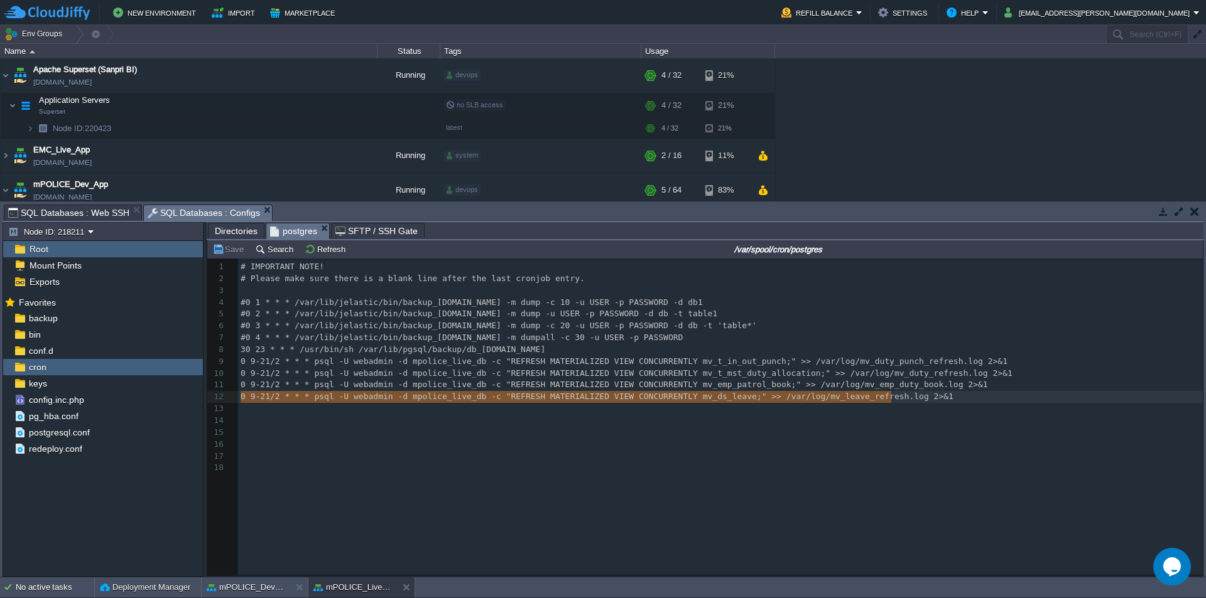
drag, startPoint x: 894, startPoint y: 396, endPoint x: 227, endPoint y: 394, distance: 666.8
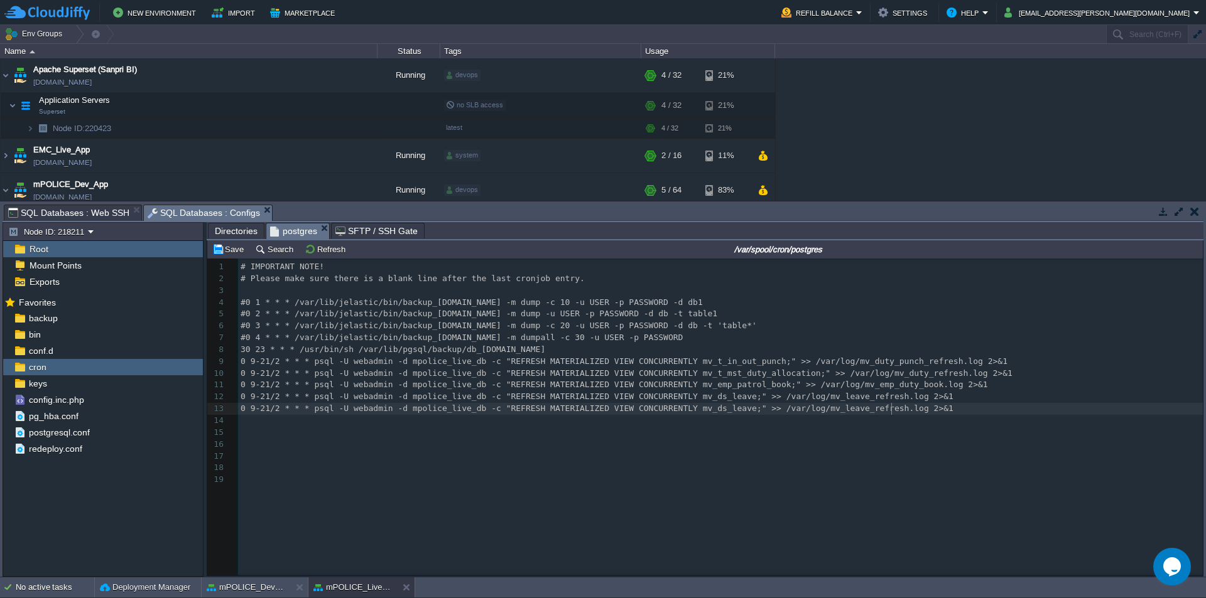
click at [690, 401] on div "xxxxxxxxxx 1 # IMPORTANT NOTE! 2 # Please make sure there is a blank line after…" at bounding box center [722, 373] width 969 height 225
type textarea "mv_ds_leave"
click at [694, 412] on div "xxxxxxxxxx 1 # IMPORTANT NOTE! 2 # Please make sure there is a blank line after…" at bounding box center [722, 373] width 969 height 225
type textarea "mv_ds_leave"
paste textarea
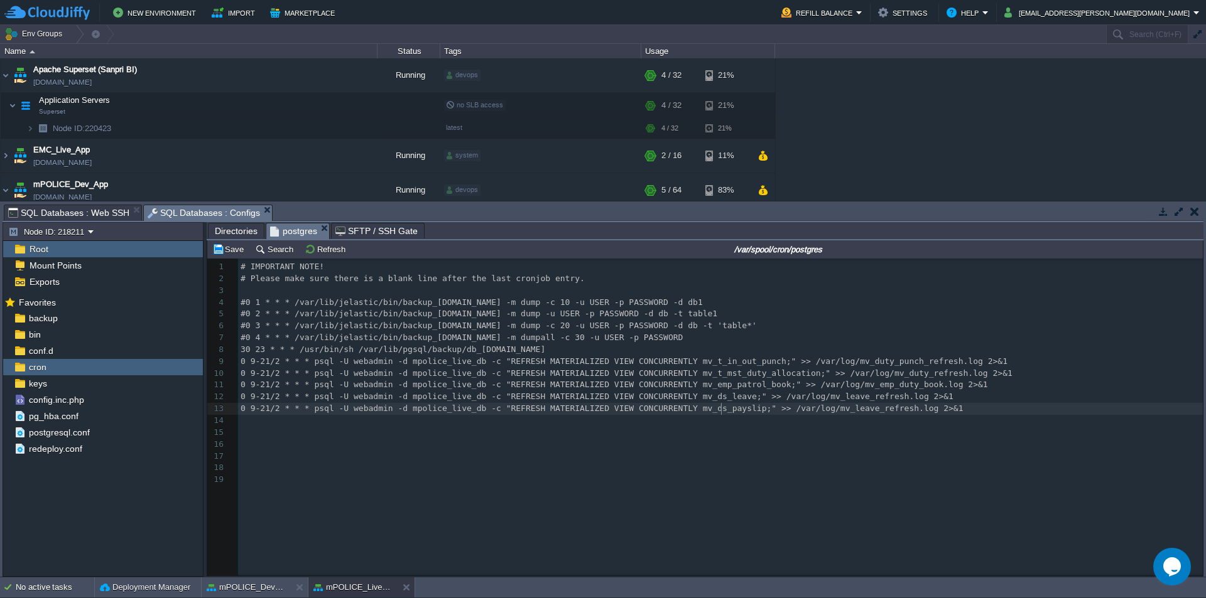
click at [827, 411] on span "0 9-21/2 * * * psql -U webadmin -d mpolice_live_db -c "REFRESH MATERIALIZED VIE…" at bounding box center [601, 408] width 723 height 9
type textarea "payslip"
click at [699, 387] on div "xxxxxxxxxx 1 # IMPORTANT NOTE! 2 # Please make sure there is a blank line after…" at bounding box center [722, 373] width 969 height 225
type textarea "mv_emp_patrol_book"
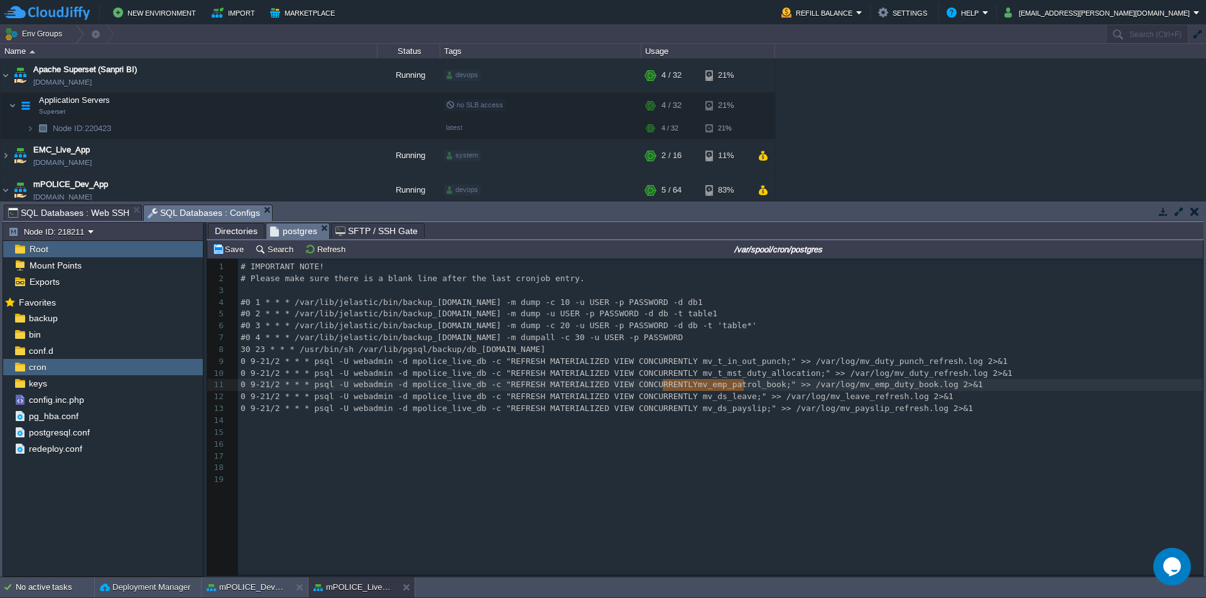
click at [706, 375] on span "0 9-21/2 * * * psql -U webadmin -d mpolice_live_db -c "REFRESH MATERIALIZED VIE…" at bounding box center [626, 373] width 772 height 9
type textarea "mv_t_mst_duty_allocation"
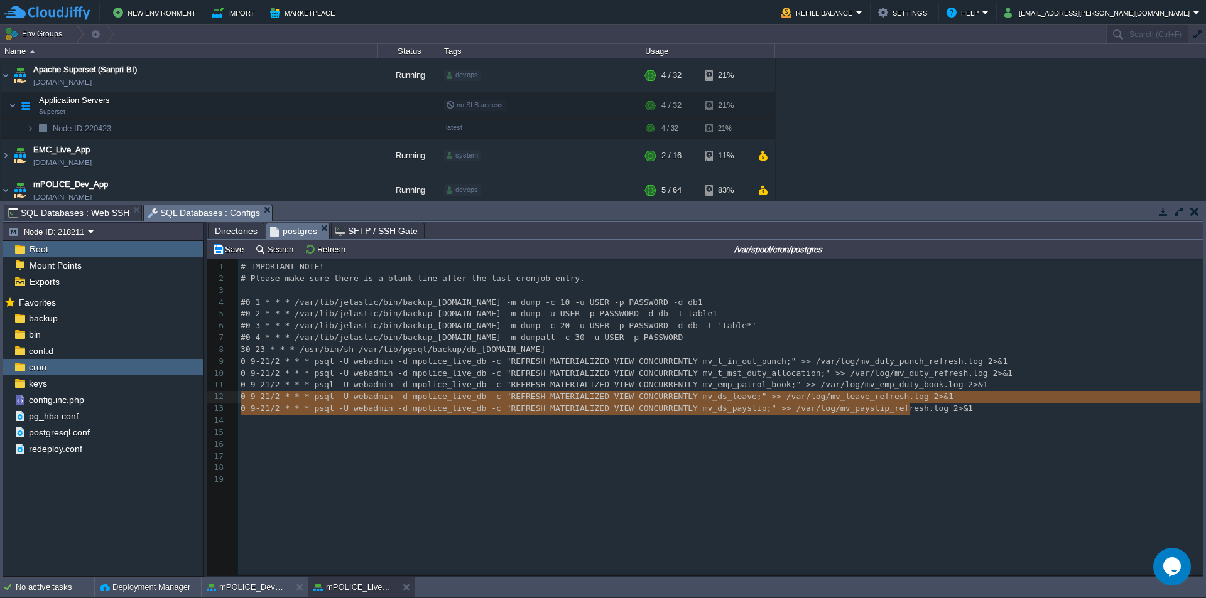
type textarea "0 9-21/2 * * * psql -U webadmin -d mpolice_live_db -c "REFRESH MATERIALIZED VIE…"
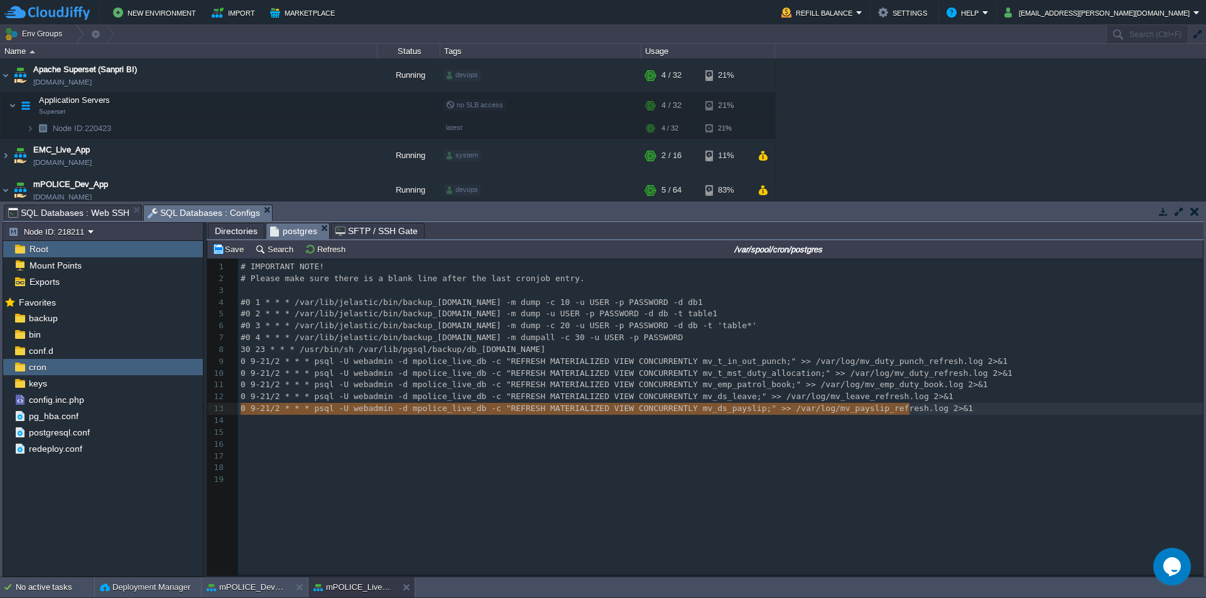
drag, startPoint x: 916, startPoint y: 409, endPoint x: 225, endPoint y: 406, distance: 690.7
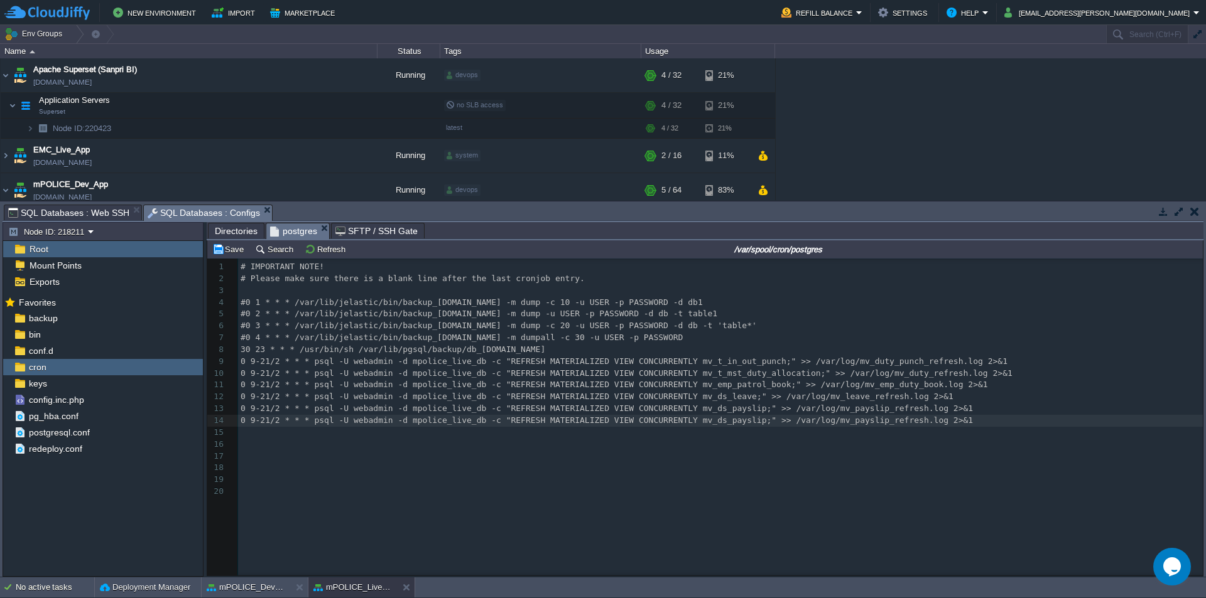
click at [693, 423] on span "0 9-21/2 * * * psql -U webadmin -d mpolice_live_db -c "REFRESH MATERIALIZED VIE…" at bounding box center [606, 420] width 732 height 9
type textarea "mv_ds_payslip"
paste textarea
click at [804, 424] on div "xxxxxxxxxx 1 # IMPORTANT NOTE! 2 # Please make sure there is a blank line after…" at bounding box center [722, 379] width 969 height 237
click at [862, 422] on span "0 9-21/2 * * * psql -U webadmin -d mpolice_live_db -c "REFRESH MATERIALIZED VIE…" at bounding box center [621, 420] width 762 height 9
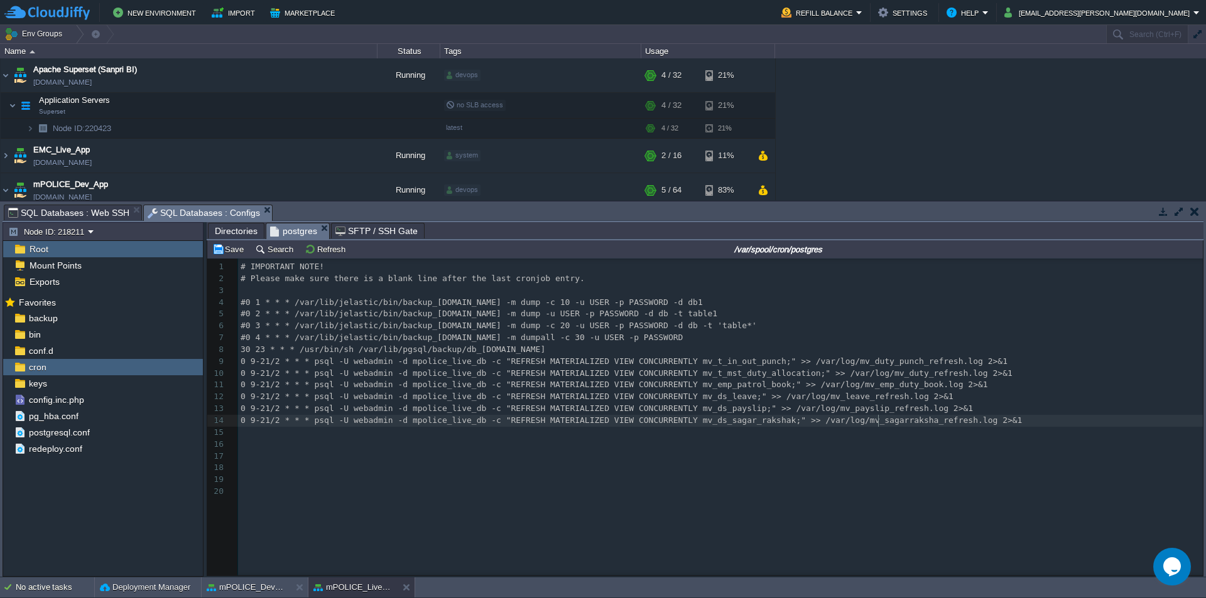
scroll to position [4, 55]
type textarea "sagarrakshak"
click at [707, 386] on div "xxxxxxxxxx 1 # IMPORTANT NOTE! 2 # Please make sure there is a blank line after…" at bounding box center [722, 379] width 969 height 237
type textarea "mv_emp_patrol_book"
click at [706, 364] on span "0 9-21/2 * * * psql -U webadmin -d mpolice_live_db -c "REFRESH MATERIALIZED VIE…" at bounding box center [623, 361] width 767 height 9
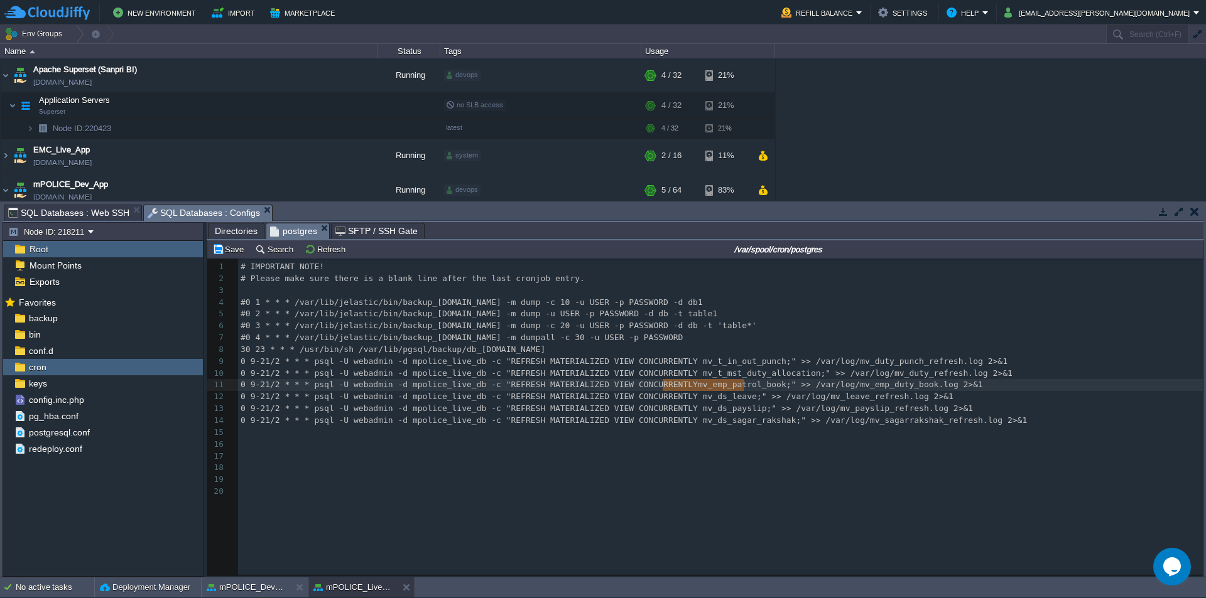
type textarea "mv_t_in_out_punch"
drag, startPoint x: 908, startPoint y: 421, endPoint x: 936, endPoint y: 421, distance: 27.6
click at [908, 420] on span "0 9-21/2 * * * psql -U webadmin -d mpolice_live_db -c "REFRESH MATERIALIZED VIE…" at bounding box center [633, 420] width 786 height 9
click at [976, 421] on pre "0 9-21/2 * * * psql -U webadmin -d mpolice_live_db -c "REFRESH MATERIALIZED VIE…" at bounding box center [722, 421] width 969 height 12
click at [251, 360] on div "xxxxxxxxxx 1 # IMPORTANT NOTE! 2 # Please make sure there is a blank line after…" at bounding box center [722, 385] width 969 height 249
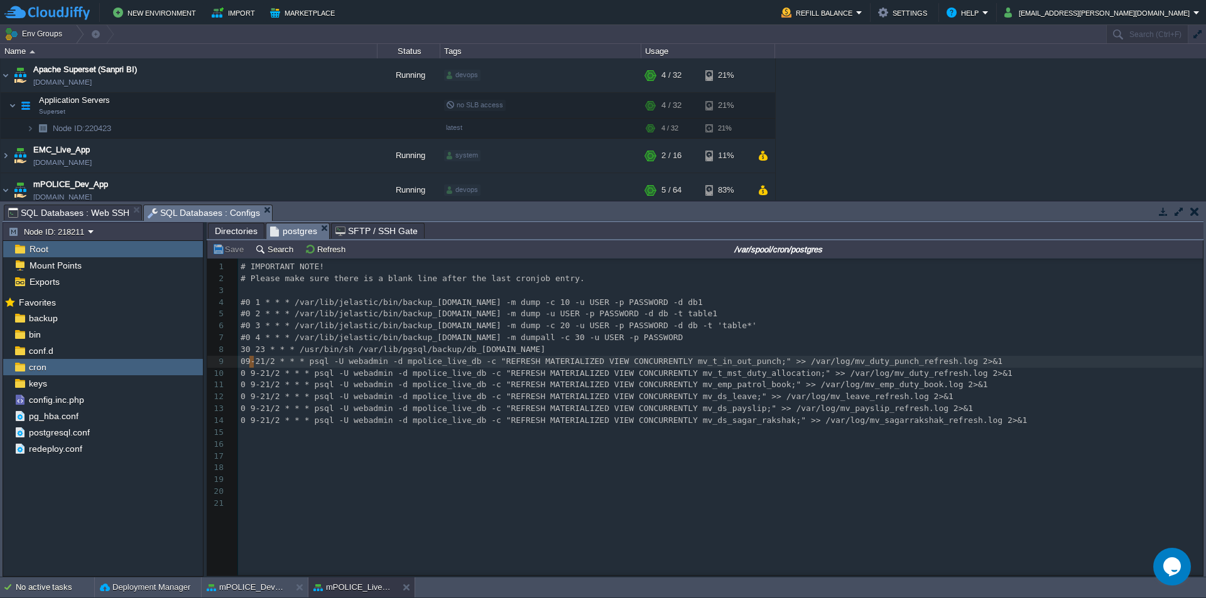
type textarea "0 9-21/2 * * * psql -U webadmin -d mpolice_live_db -c "REFRESH MATERIALIZED VIE…"
click at [266, 360] on span "0 9-21/2 * * * psql -U webadmin -d mpolice_live_db -c "REFRESH MATERIALIZED VIE…" at bounding box center [623, 361] width 767 height 9
type textarea "9-21"
type textarea "2"
